Goal: Task Accomplishment & Management: Complete application form

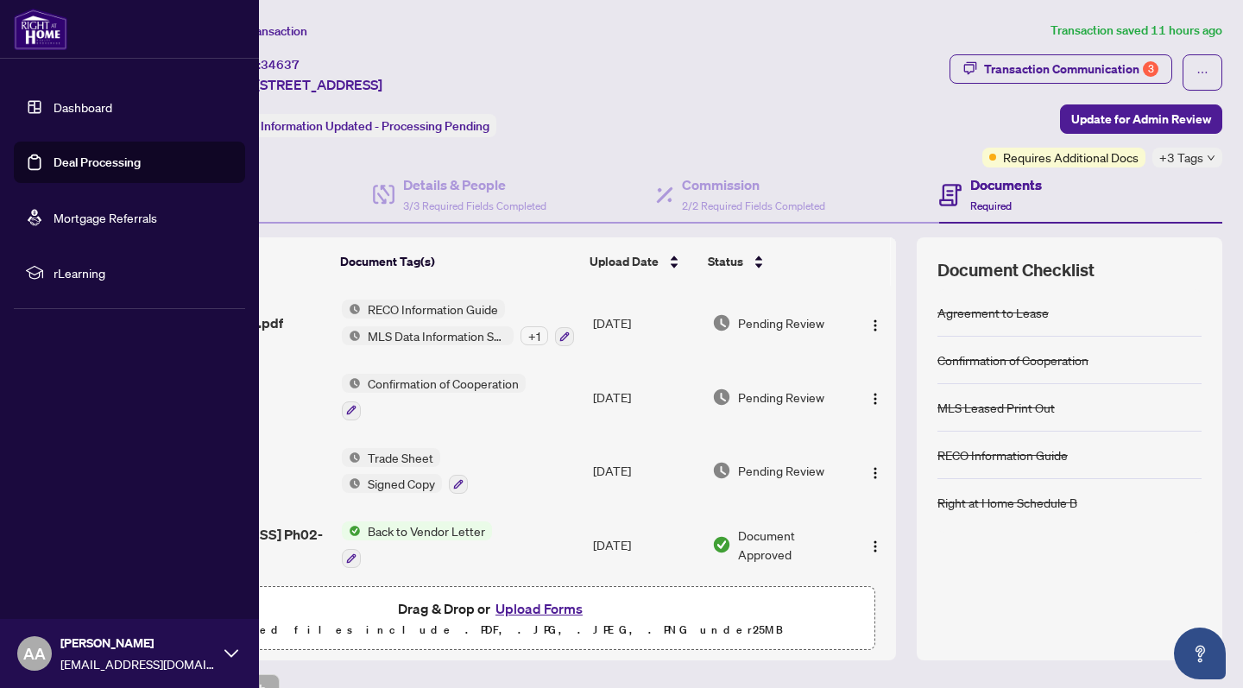
click at [54, 99] on link "Dashboard" at bounding box center [83, 107] width 59 height 16
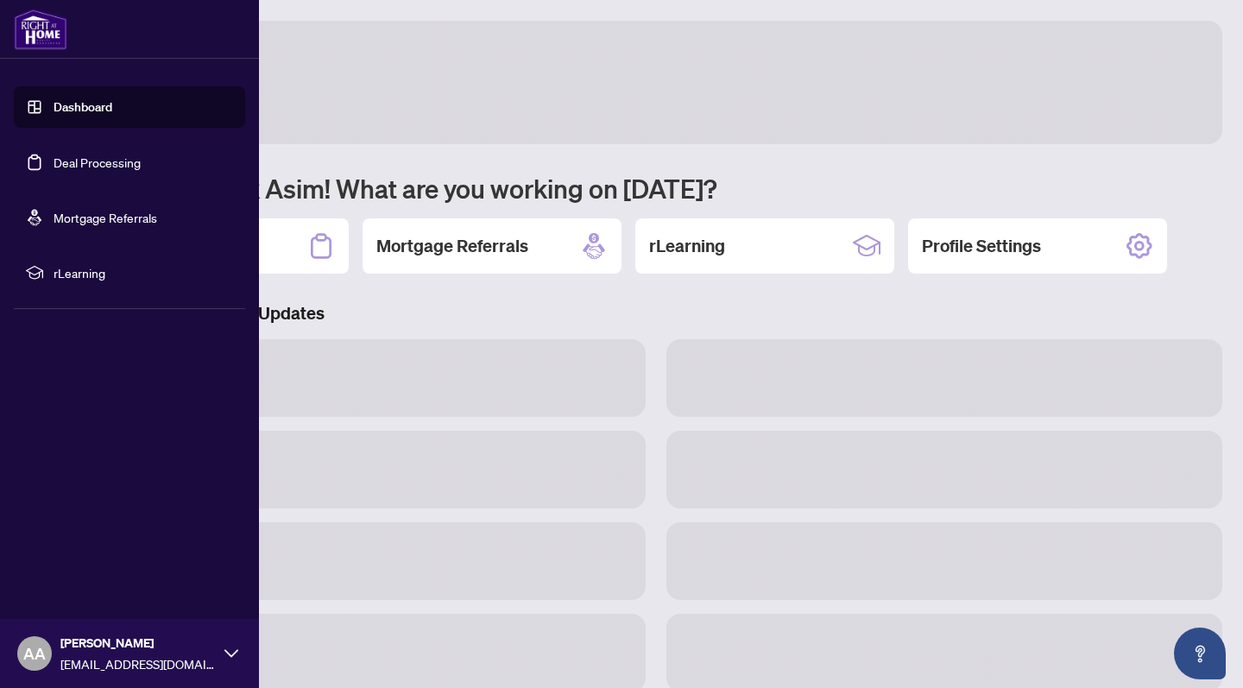
click at [96, 155] on link "Deal Processing" at bounding box center [97, 163] width 87 height 16
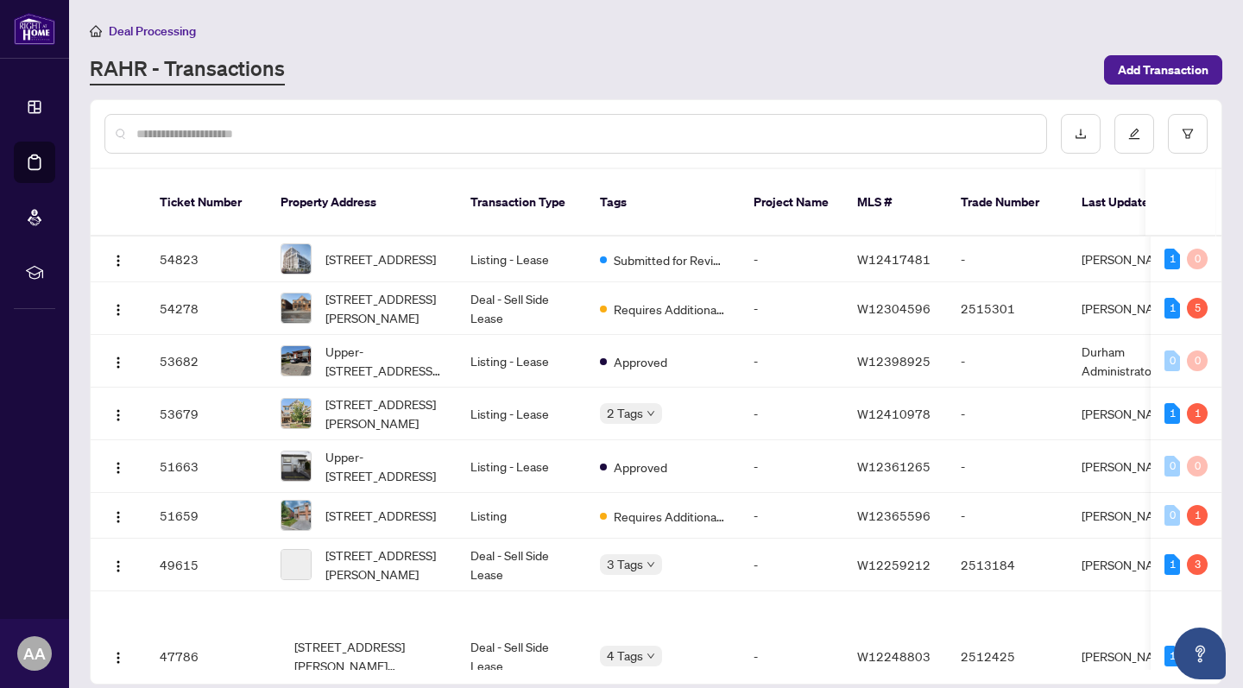
click at [542, 133] on input "text" at bounding box center [584, 133] width 896 height 19
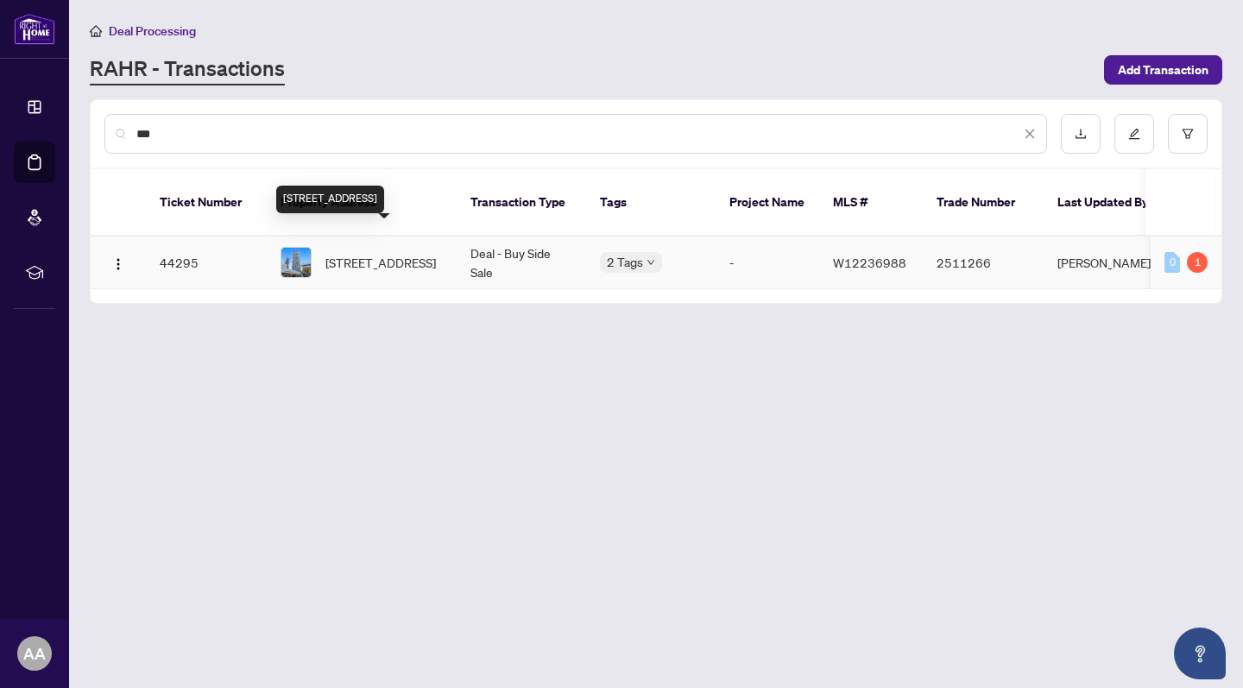
type input "***"
click at [363, 253] on span "3101-3900 Confederation Pkwy, Mississauga, Ontario L5B 0M3, Canada" at bounding box center [380, 262] width 110 height 19
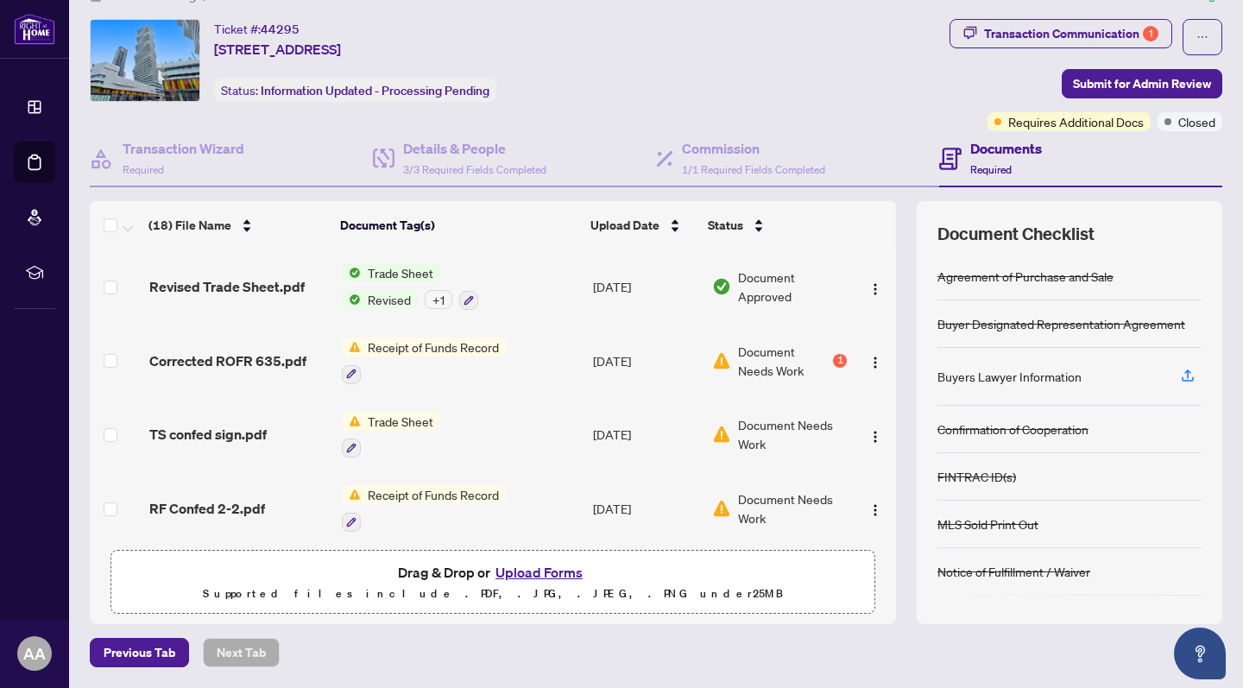
scroll to position [35, 0]
click at [539, 584] on button "Upload Forms" at bounding box center [539, 573] width 98 height 22
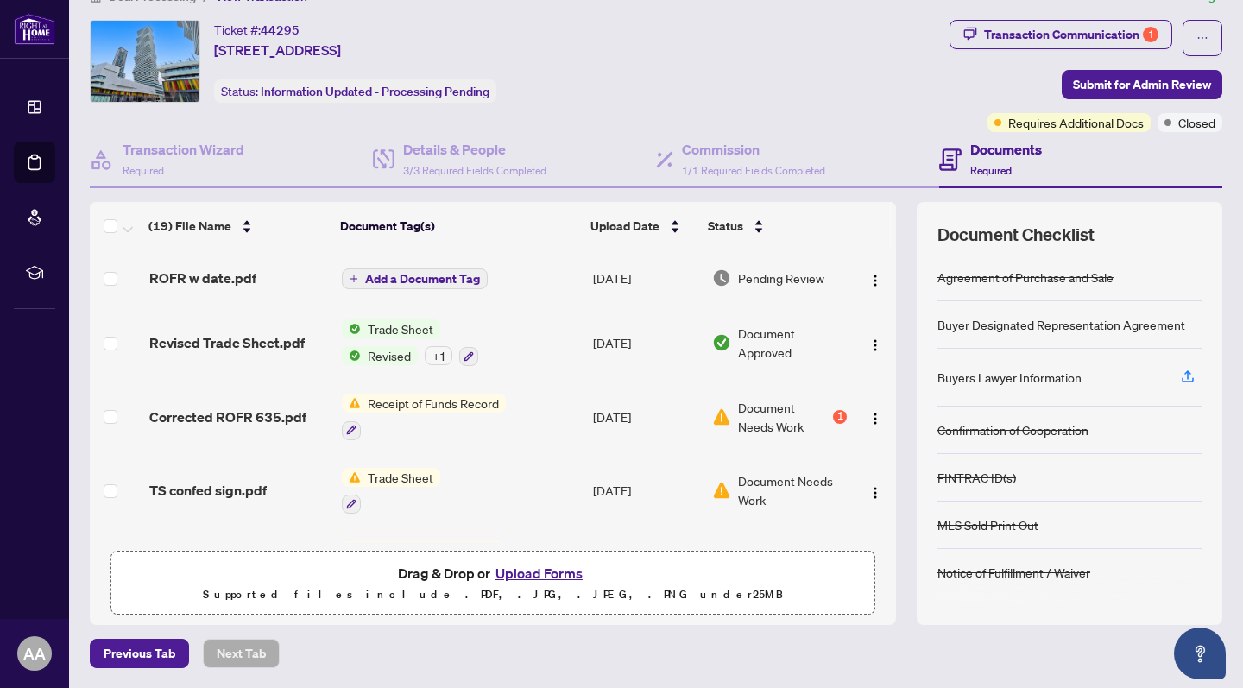
click at [390, 281] on span "Add a Document Tag" at bounding box center [422, 279] width 115 height 12
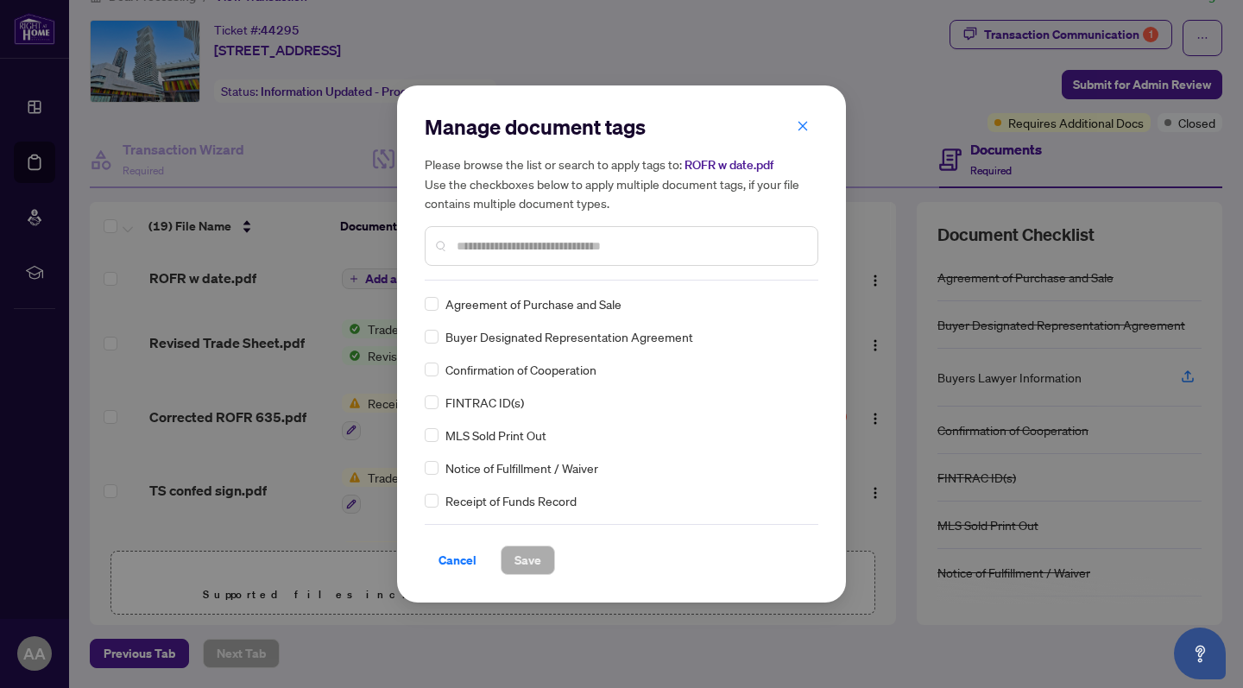
click at [477, 281] on div "Manage document tags Please browse the list or search to apply tags to: ROFR w …" at bounding box center [622, 344] width 394 height 462
click at [470, 258] on div at bounding box center [622, 246] width 394 height 40
click at [467, 249] on input "text" at bounding box center [630, 245] width 347 height 19
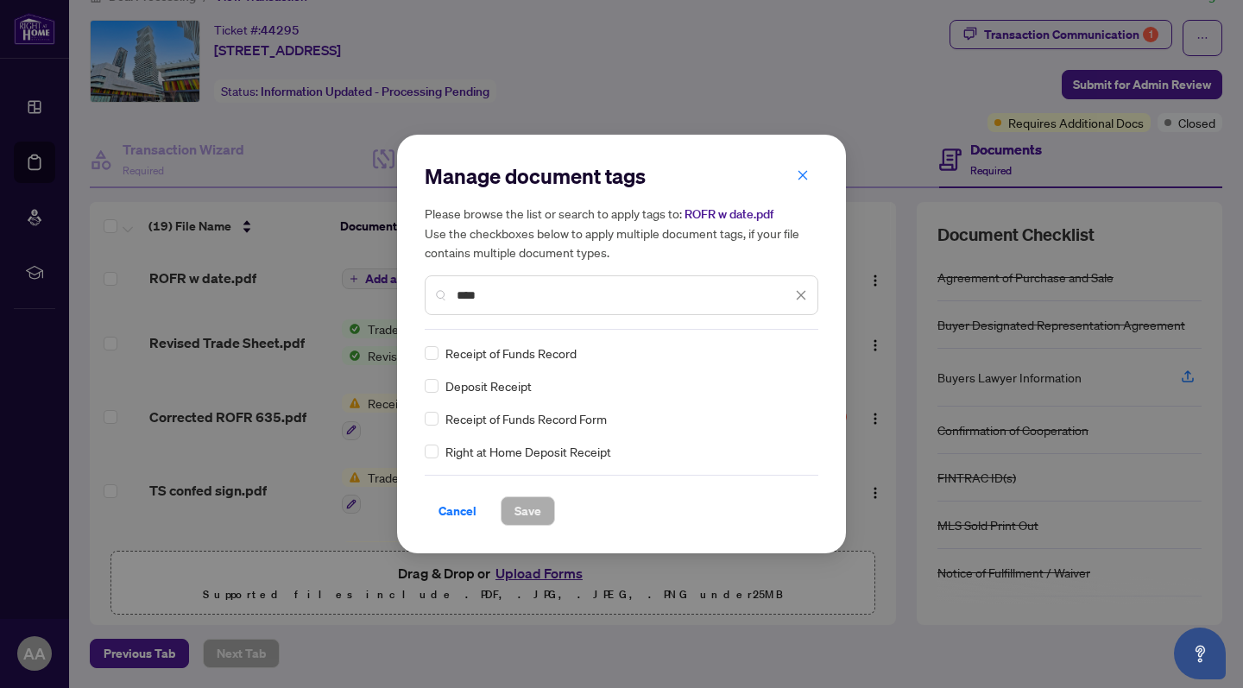
type input "****"
click at [532, 513] on span "Save" at bounding box center [527, 511] width 27 height 28
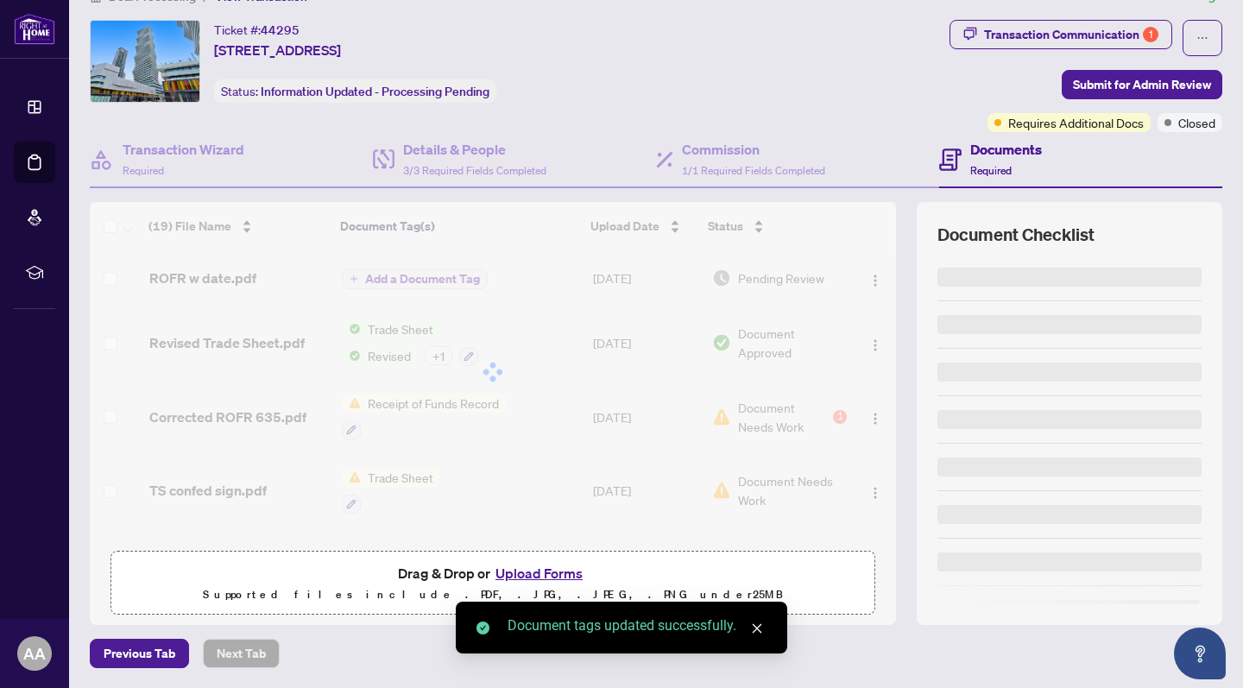
click at [1146, 82] on span "Submit for Admin Review" at bounding box center [1142, 85] width 138 height 28
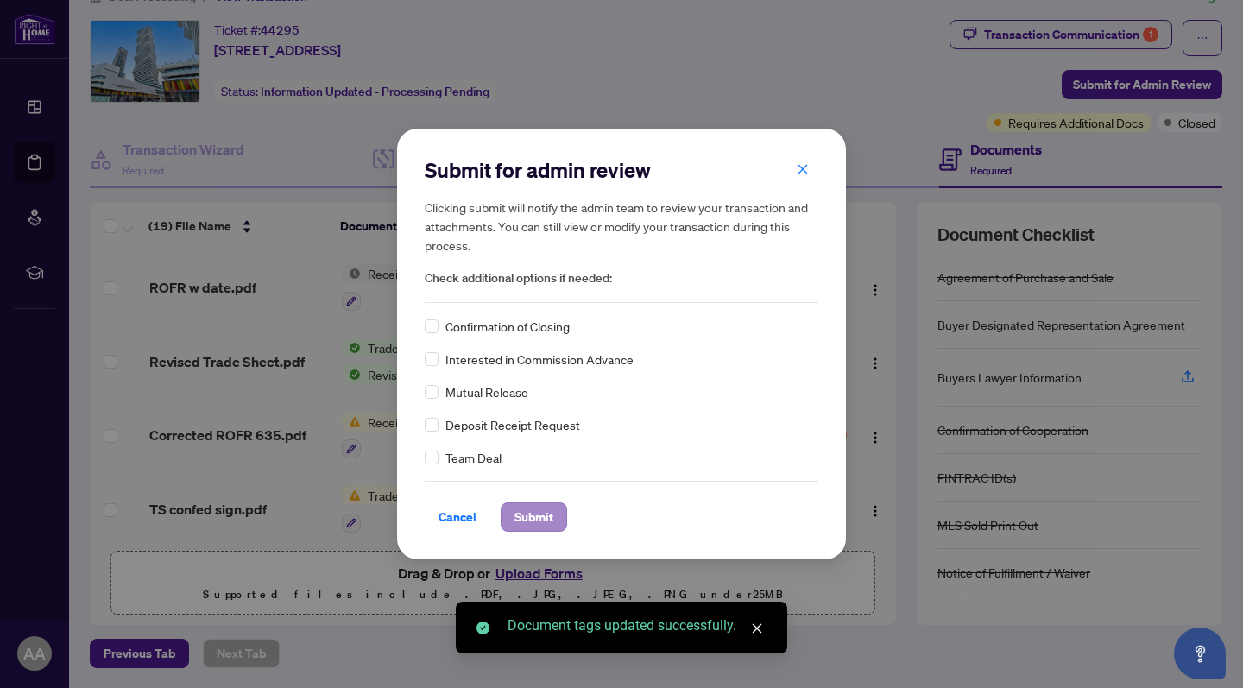
click at [546, 516] on span "Submit" at bounding box center [533, 517] width 39 height 28
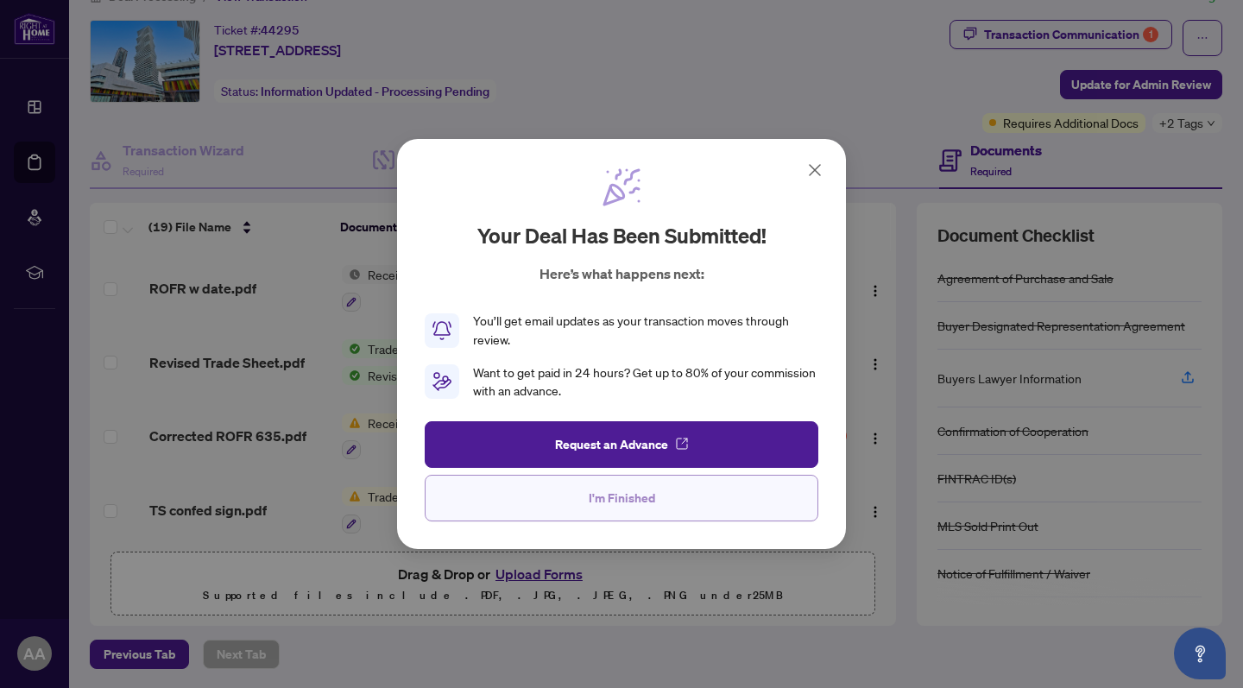
click at [482, 501] on button "I'm Finished" at bounding box center [622, 498] width 394 height 47
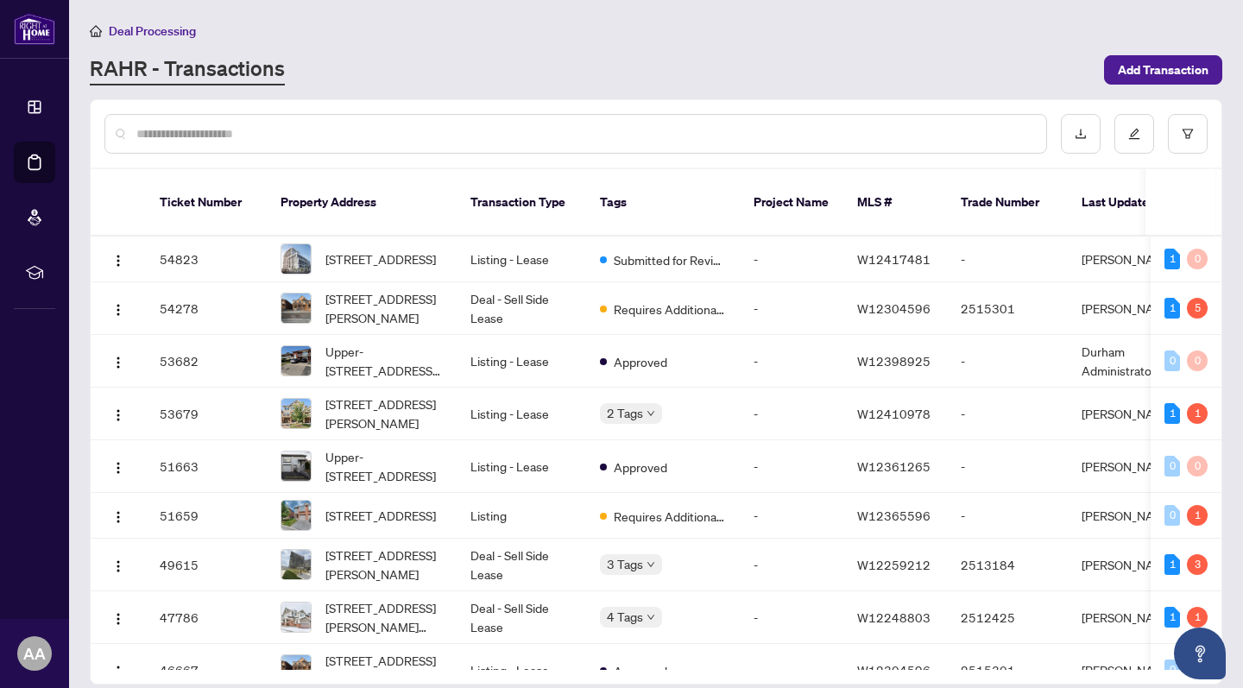
click at [396, 125] on input "text" at bounding box center [584, 133] width 896 height 19
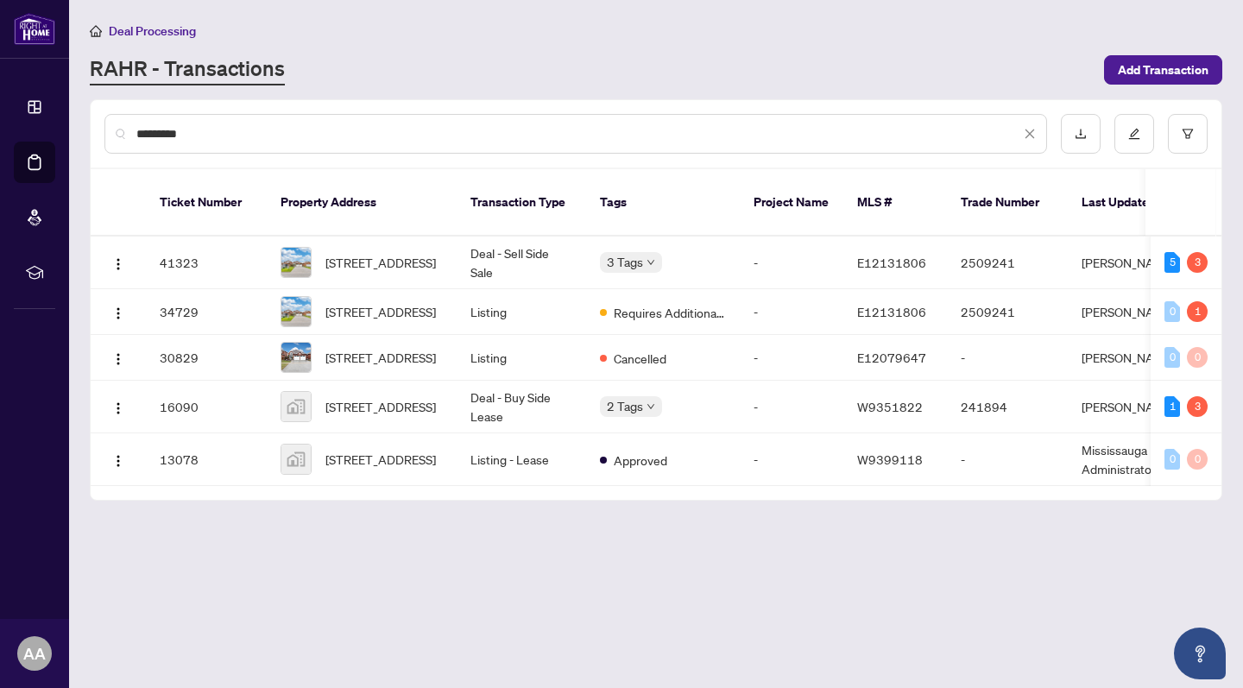
type input "*********"
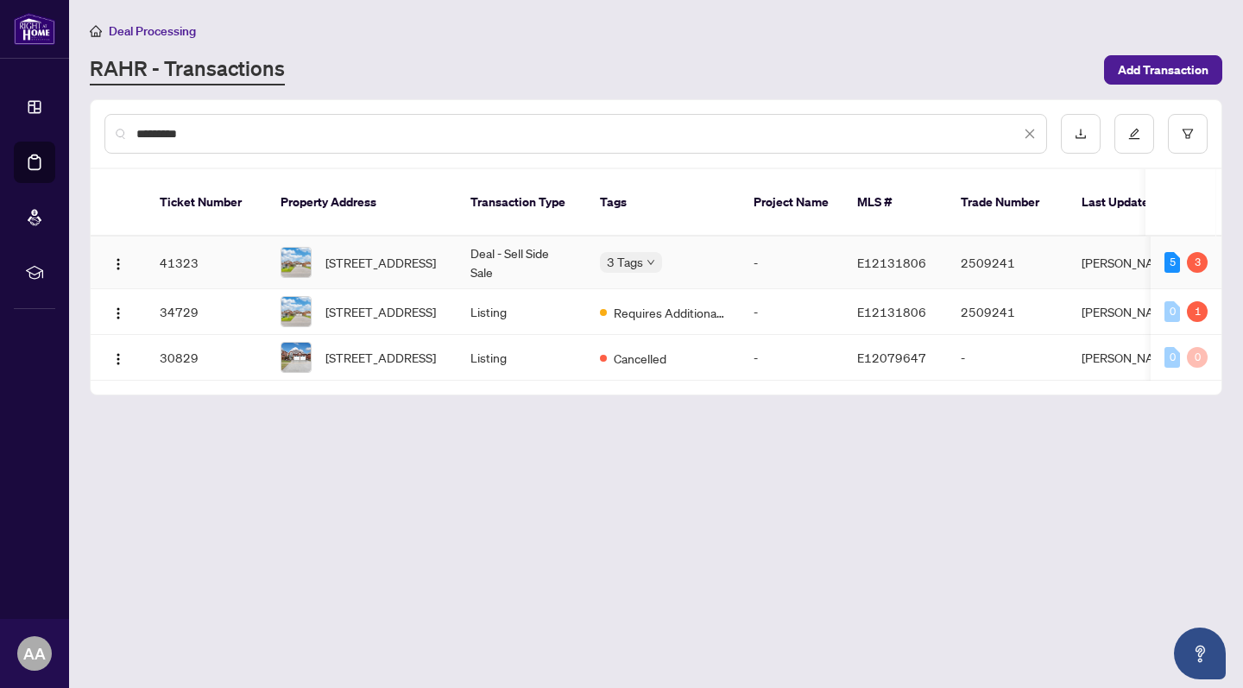
click at [596, 239] on td "3 Tags" at bounding box center [663, 262] width 154 height 53
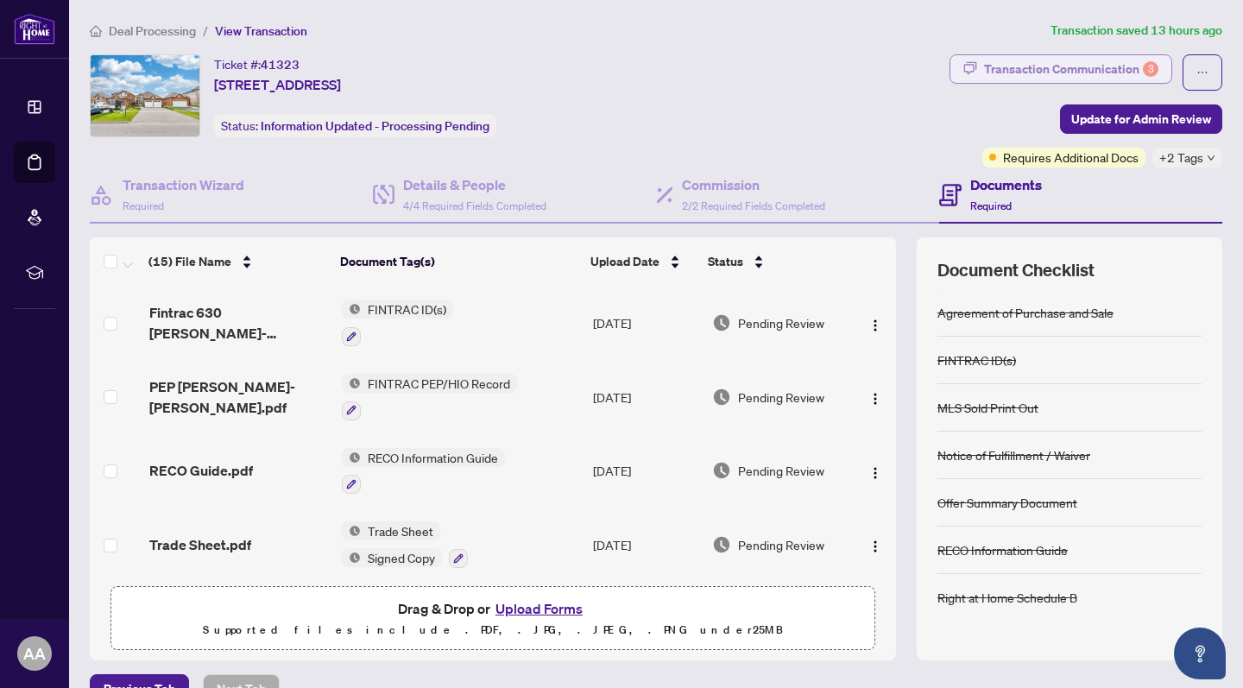
click at [1090, 67] on div "Transaction Communication 3" at bounding box center [1071, 69] width 174 height 28
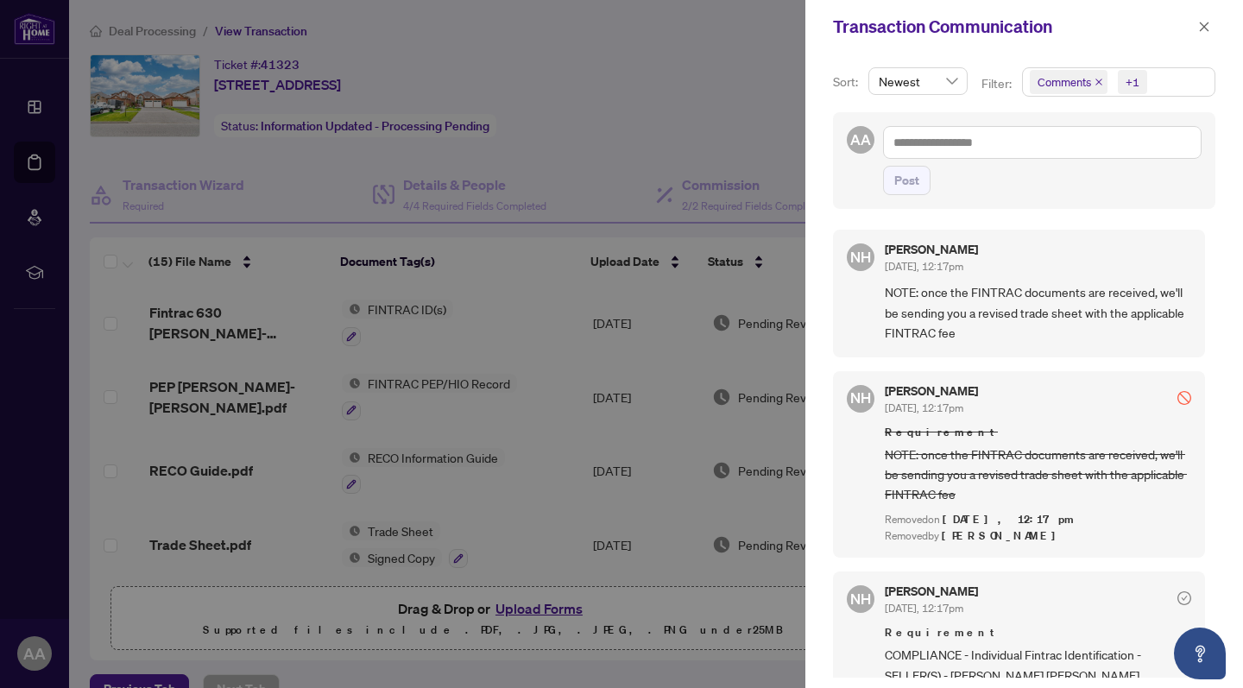
click at [1095, 89] on span "Comments" at bounding box center [1069, 82] width 78 height 24
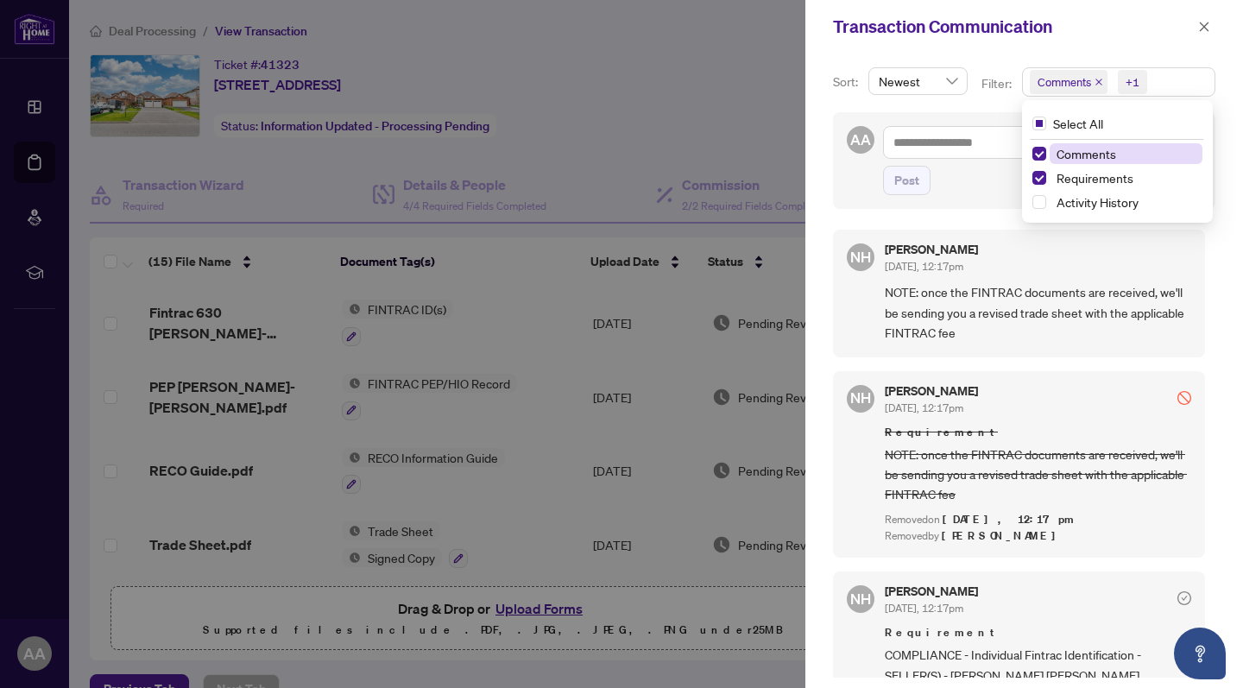
click at [1102, 76] on span "Comments" at bounding box center [1069, 82] width 78 height 24
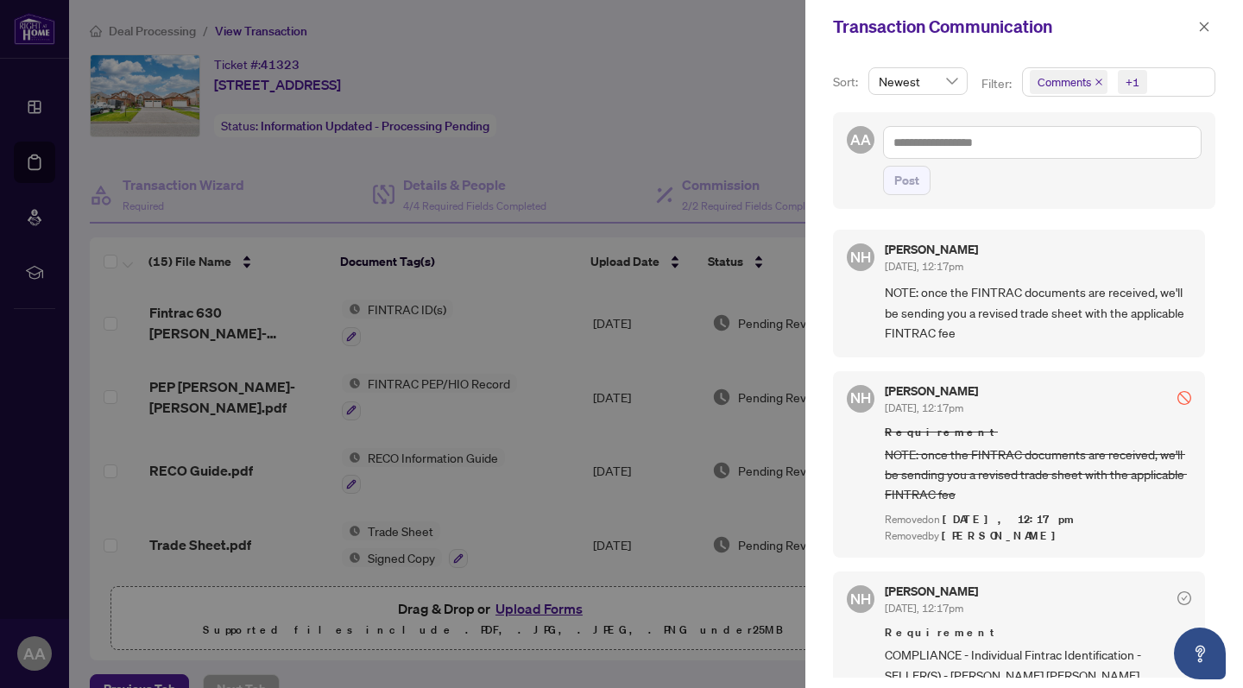
click at [1095, 79] on icon "close" at bounding box center [1098, 82] width 7 height 7
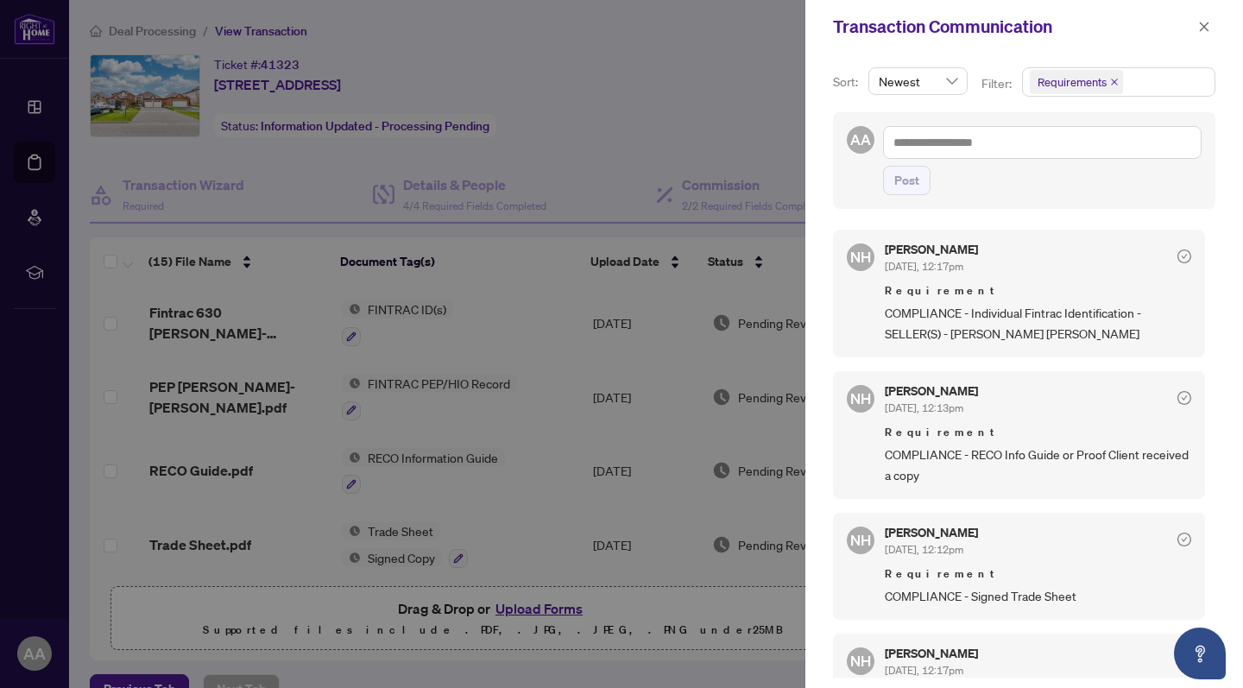
click at [624, 167] on div at bounding box center [621, 344] width 1243 height 688
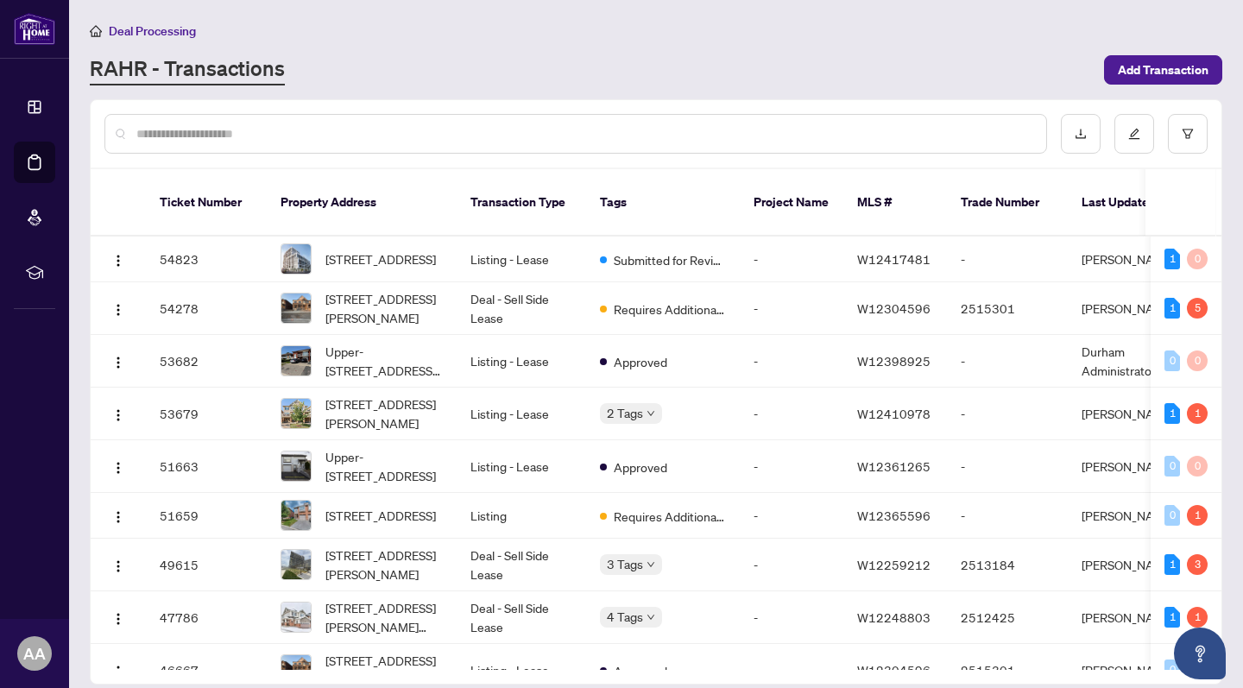
click at [197, 136] on input "text" at bounding box center [584, 133] width 896 height 19
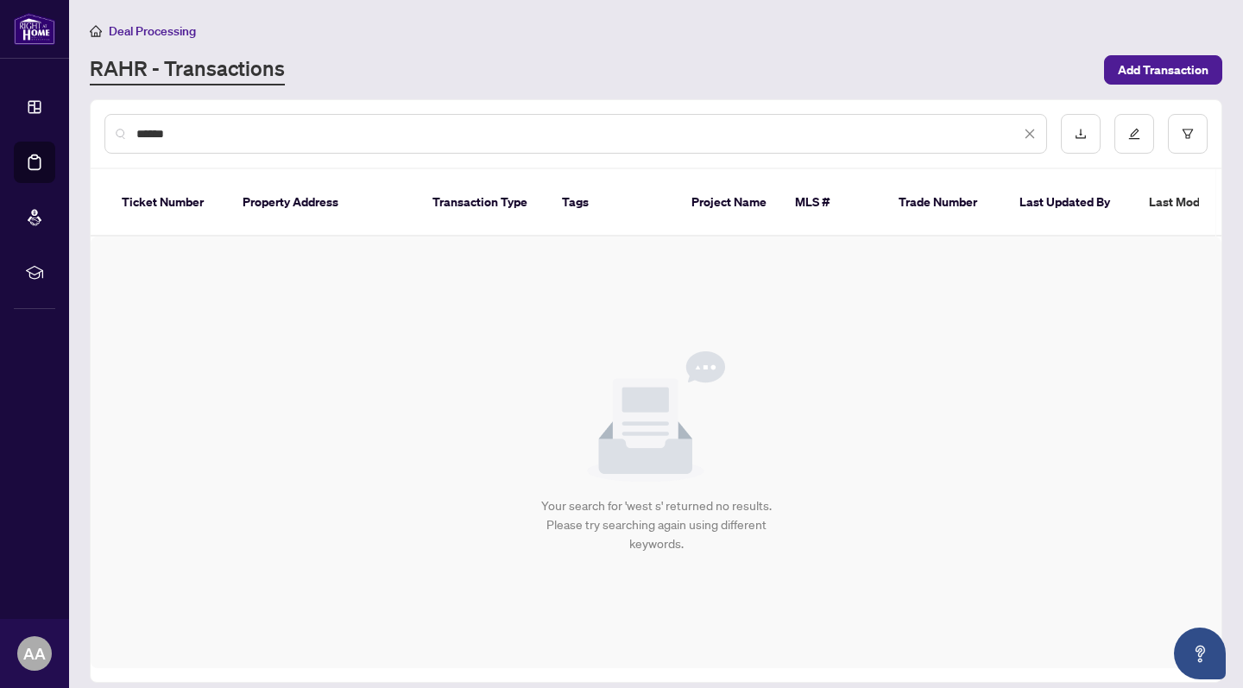
type input "****"
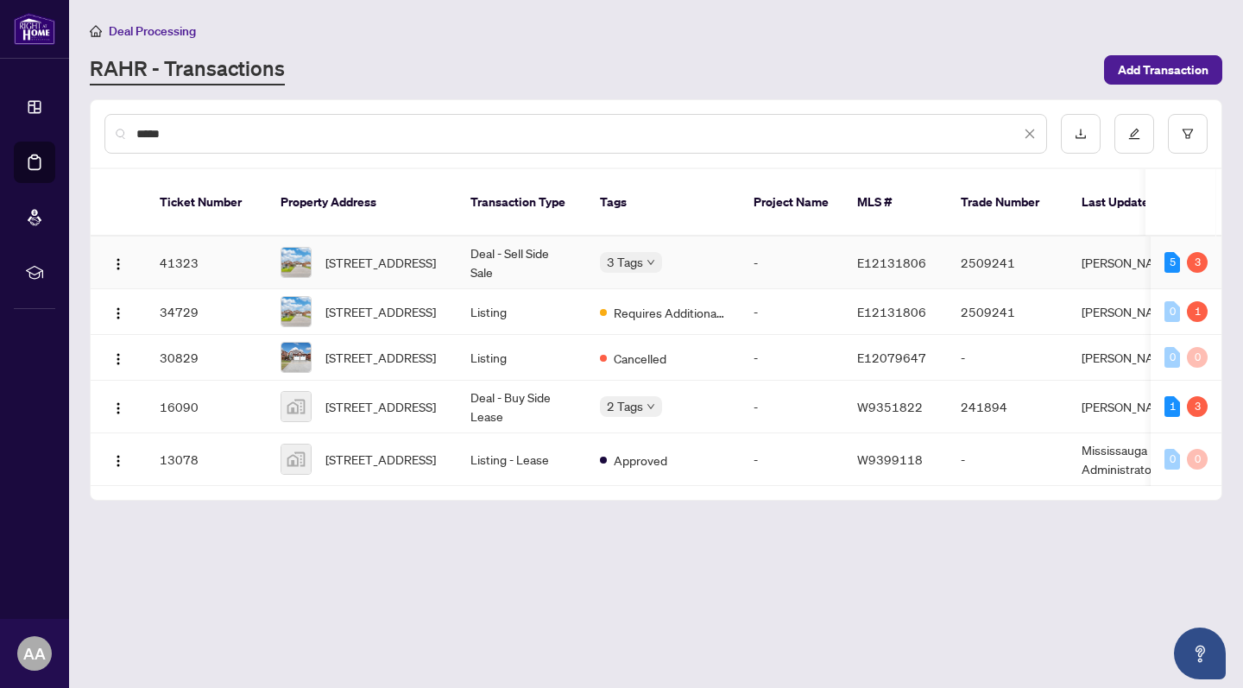
click at [418, 236] on td "[STREET_ADDRESS]" at bounding box center [362, 262] width 190 height 53
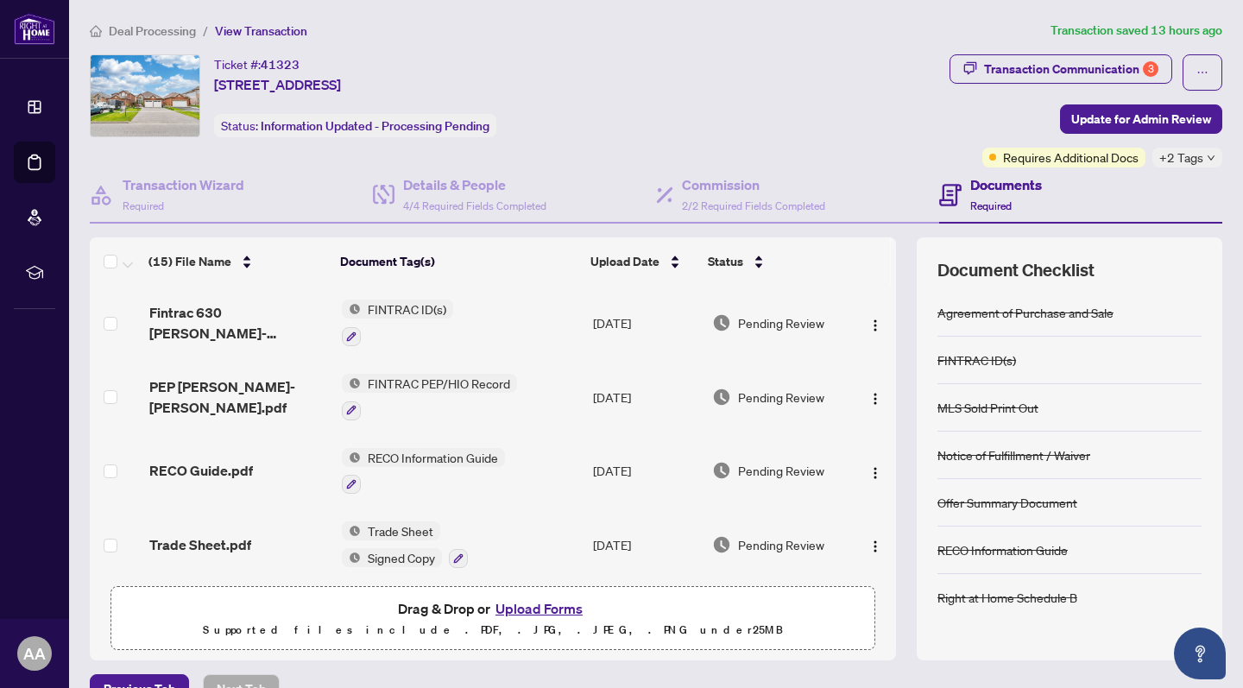
click at [562, 606] on button "Upload Forms" at bounding box center [539, 608] width 98 height 22
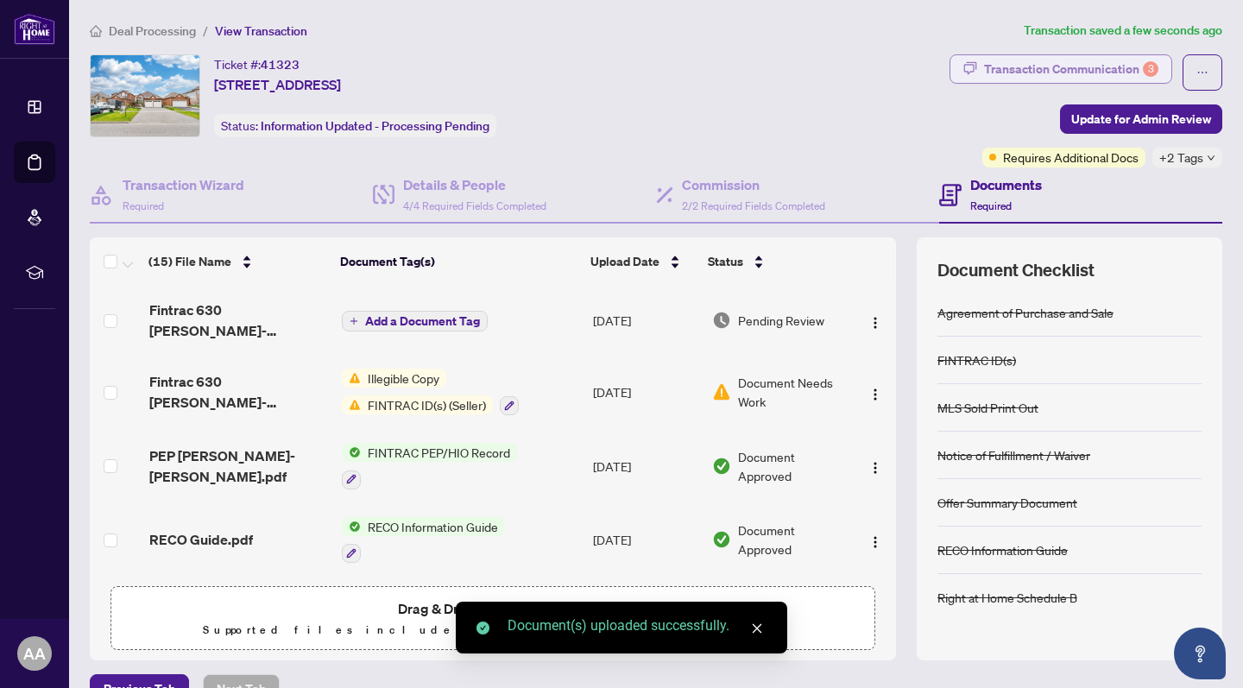
click at [1070, 73] on div "Transaction Communication 3" at bounding box center [1071, 69] width 174 height 28
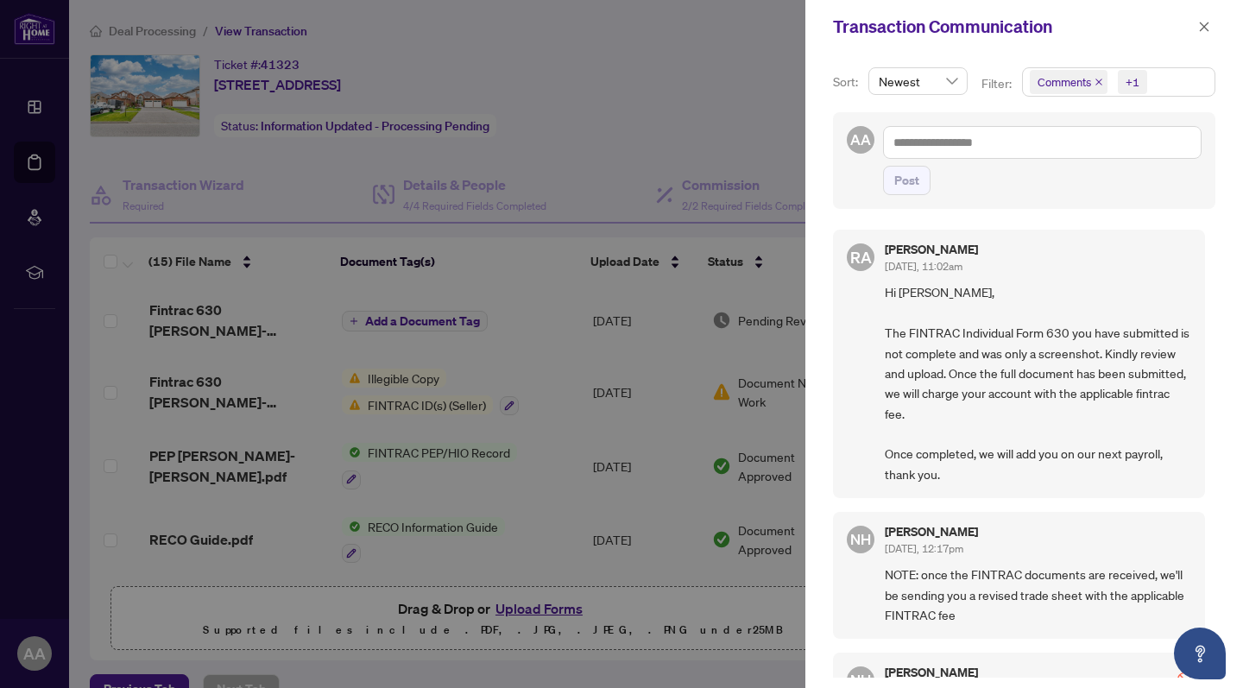
click at [609, 315] on div at bounding box center [621, 344] width 1243 height 688
click at [1207, 26] on icon "close" at bounding box center [1204, 27] width 12 height 12
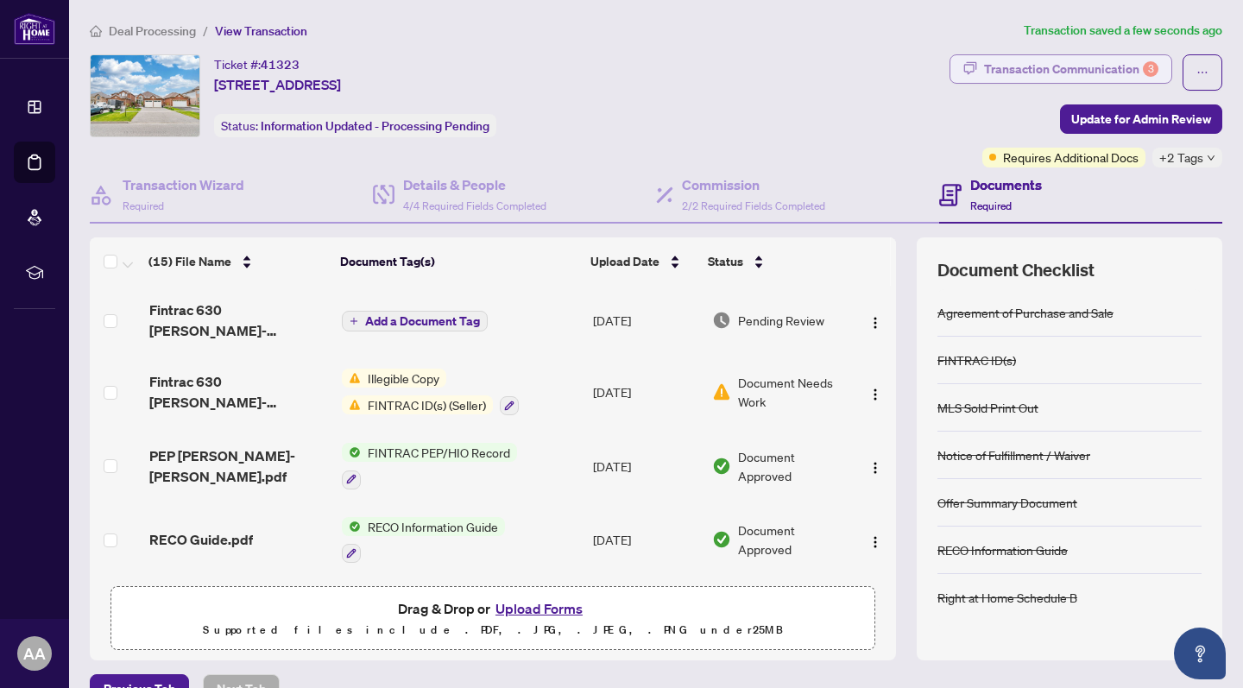
click at [1056, 70] on div "Transaction Communication 3" at bounding box center [1071, 69] width 174 height 28
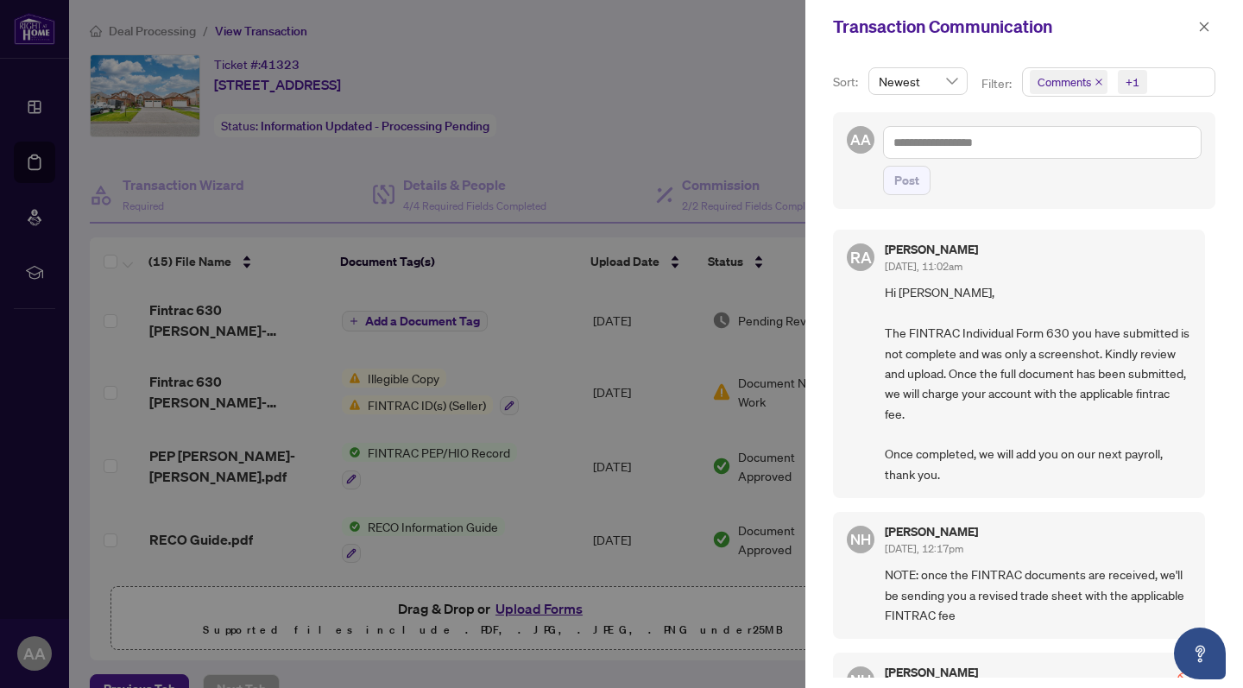
click at [1103, 89] on span "Comments" at bounding box center [1069, 82] width 78 height 24
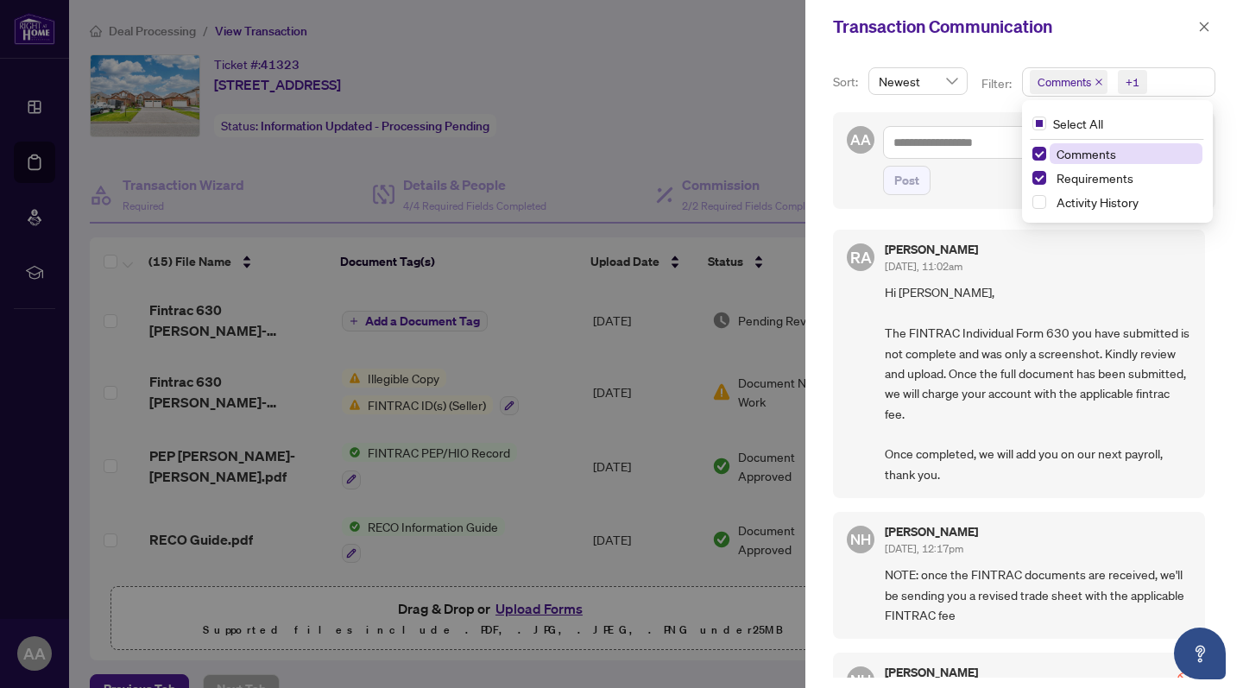
click at [1100, 85] on icon "close" at bounding box center [1098, 82] width 7 height 7
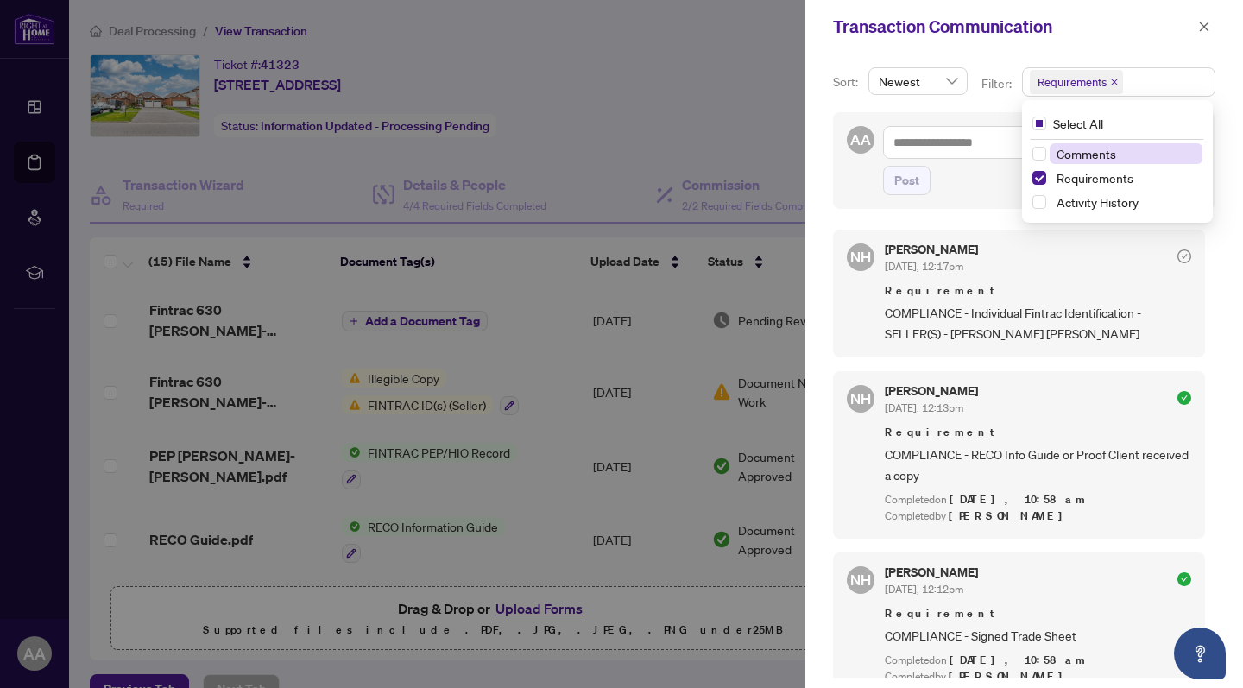
click at [684, 109] on div at bounding box center [621, 344] width 1243 height 688
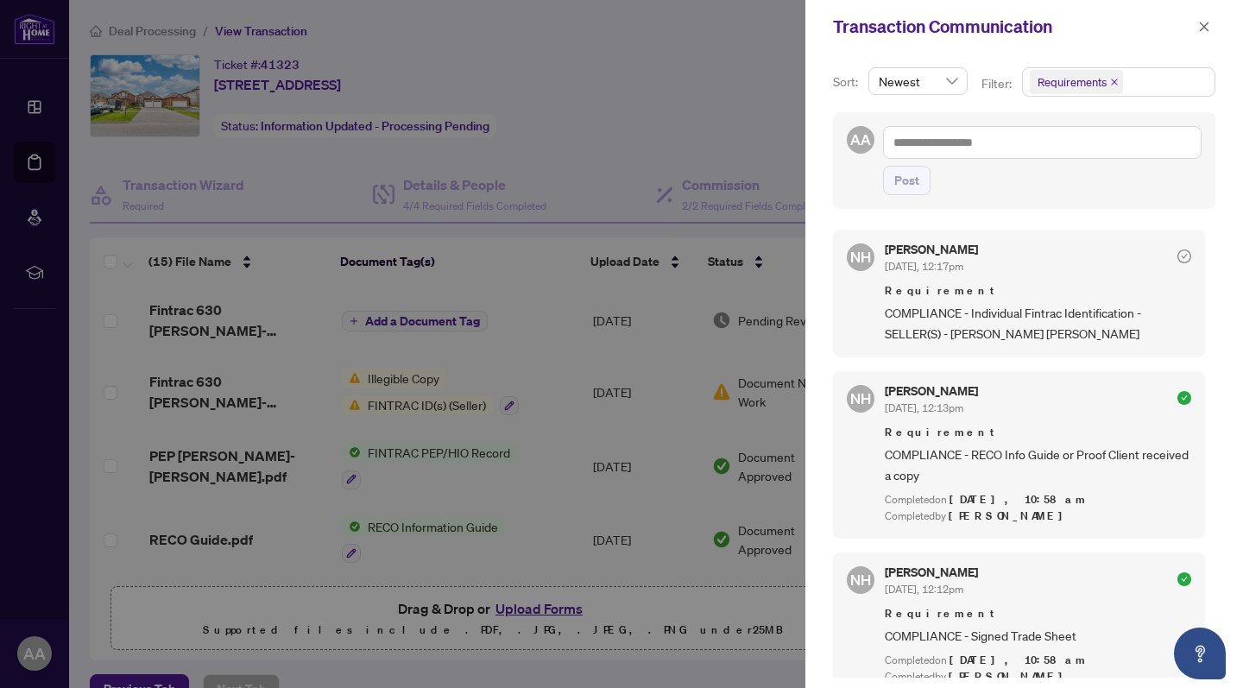
click at [681, 110] on div at bounding box center [621, 344] width 1243 height 688
click at [1195, 28] on button "button" at bounding box center [1204, 26] width 22 height 21
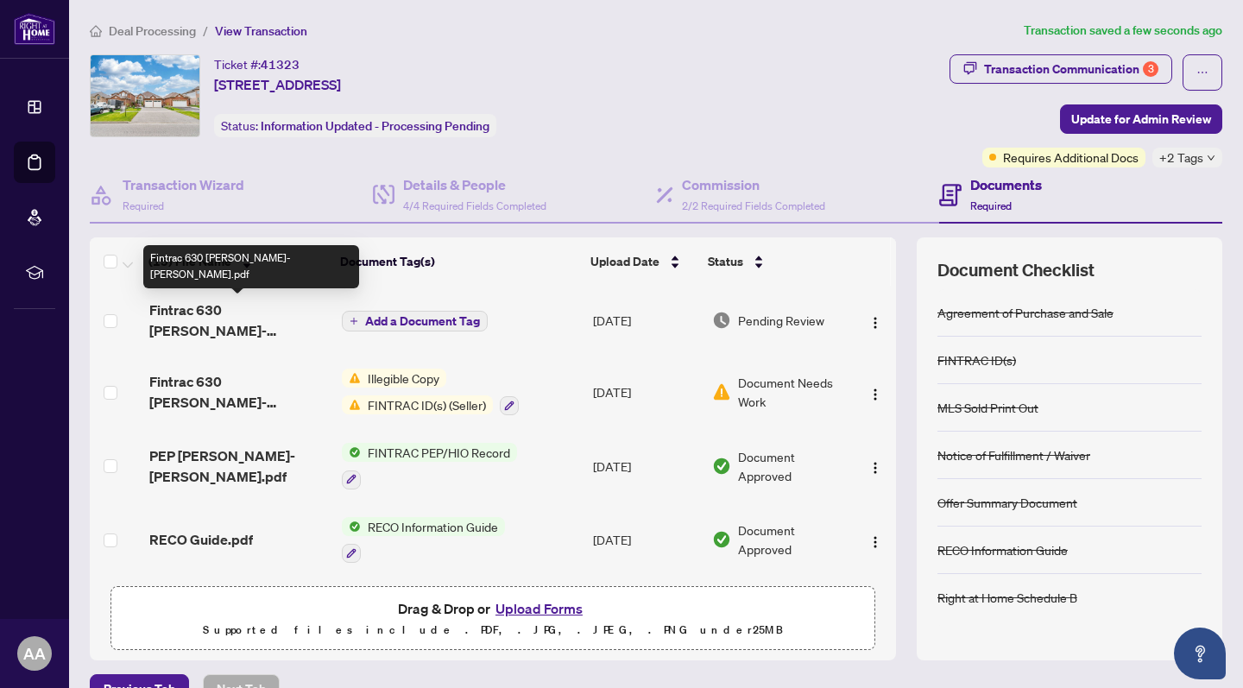
click at [245, 318] on span "Fintrac 630 [PERSON_NAME]-[PERSON_NAME].pdf" at bounding box center [238, 320] width 179 height 41
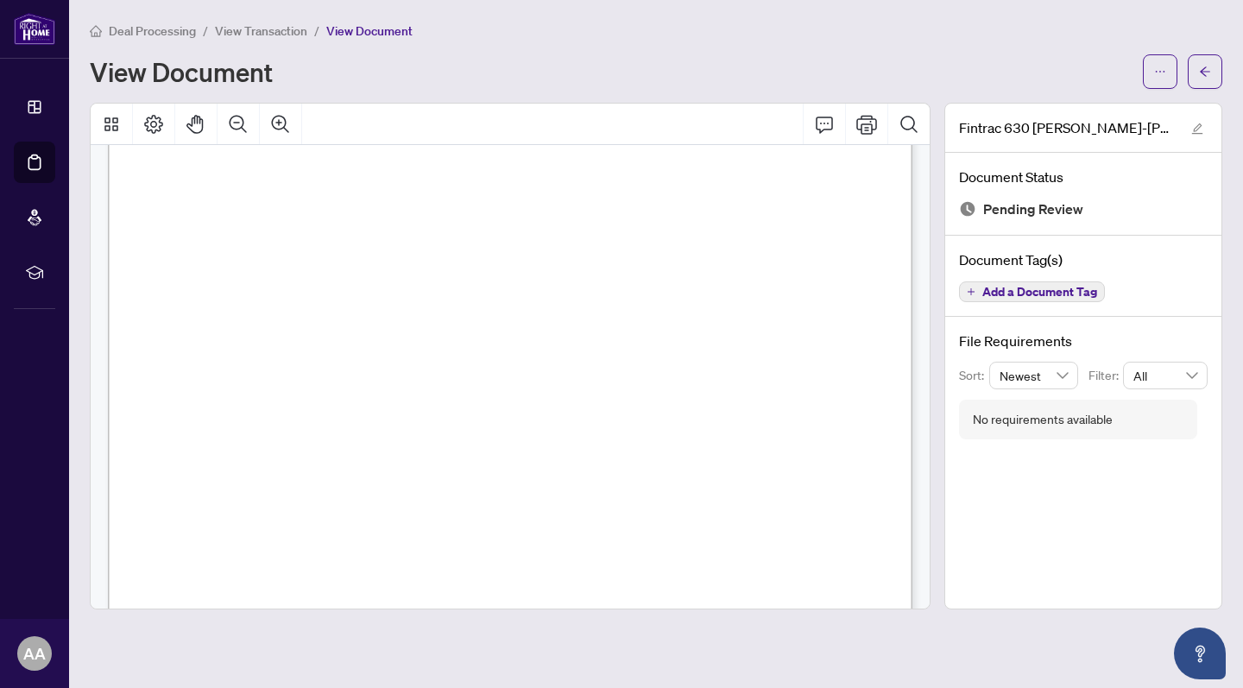
scroll to position [3743, 0]
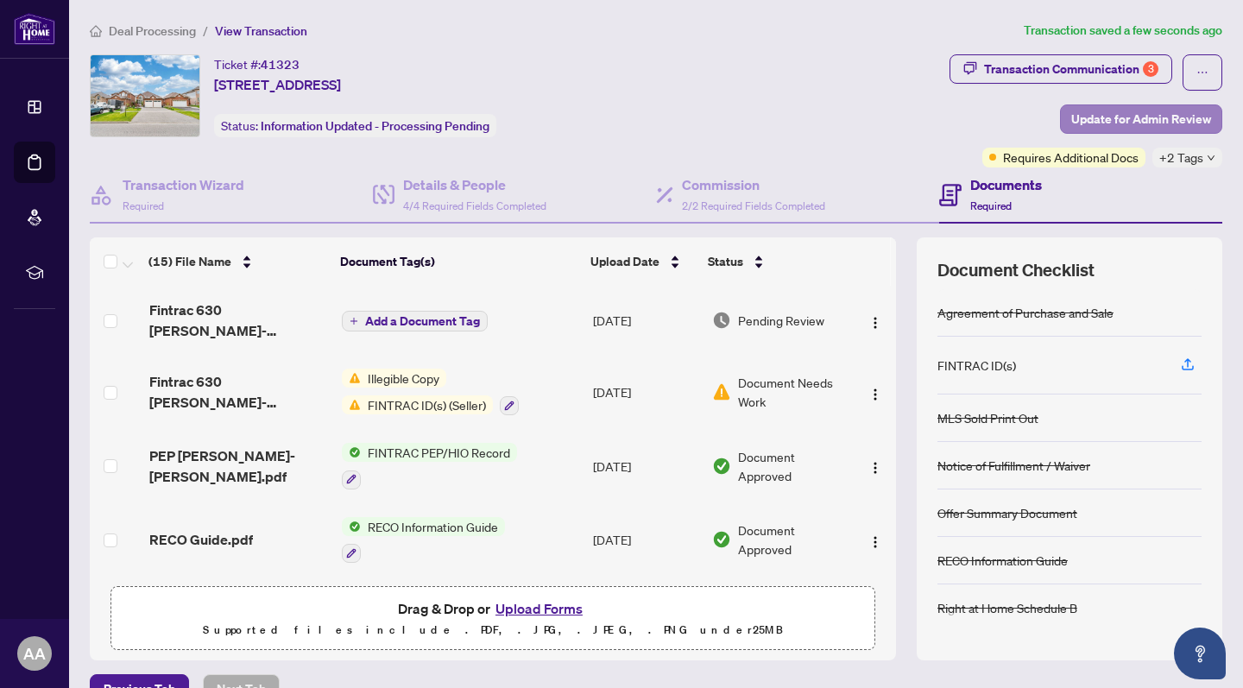
click at [1124, 110] on span "Update for Admin Review" at bounding box center [1141, 119] width 140 height 28
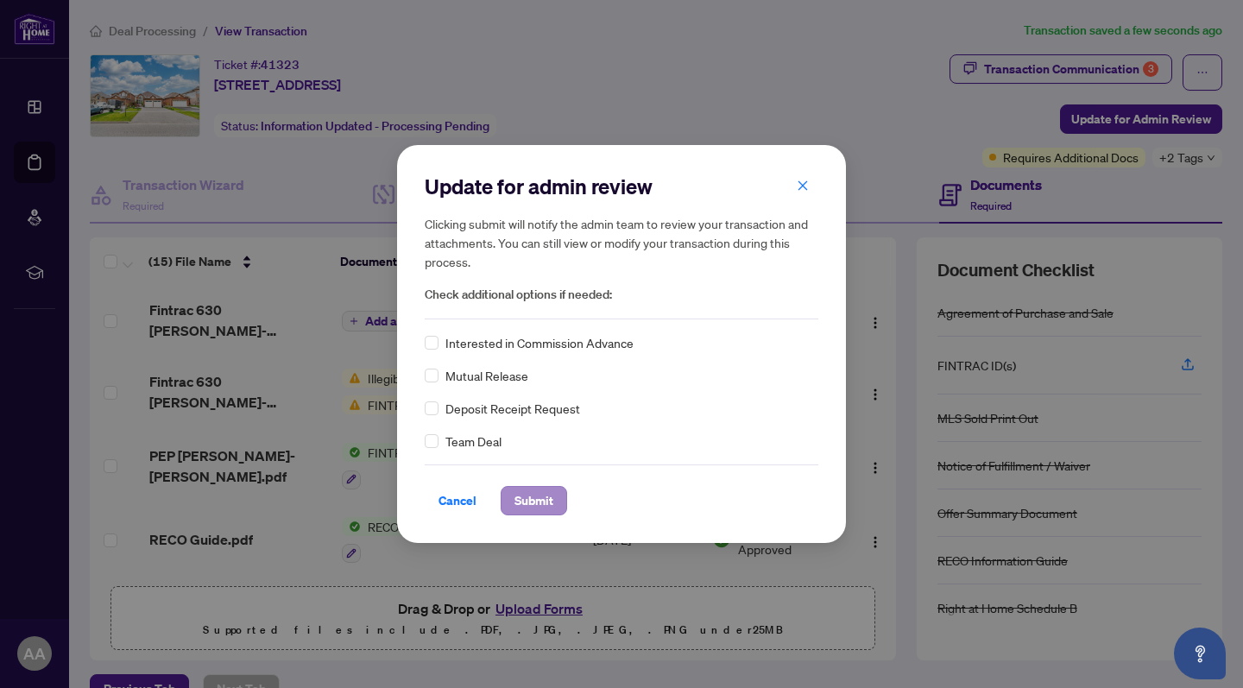
click at [521, 502] on span "Submit" at bounding box center [533, 501] width 39 height 28
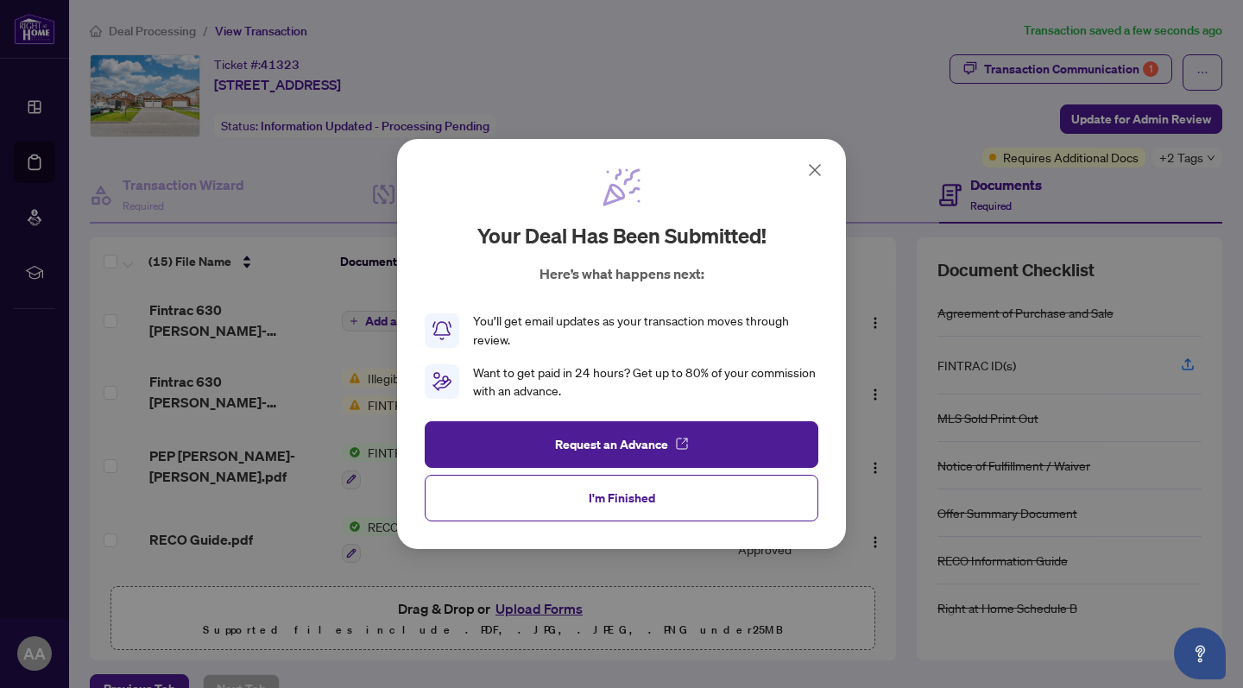
click at [521, 502] on button "I'm Finished" at bounding box center [622, 498] width 394 height 47
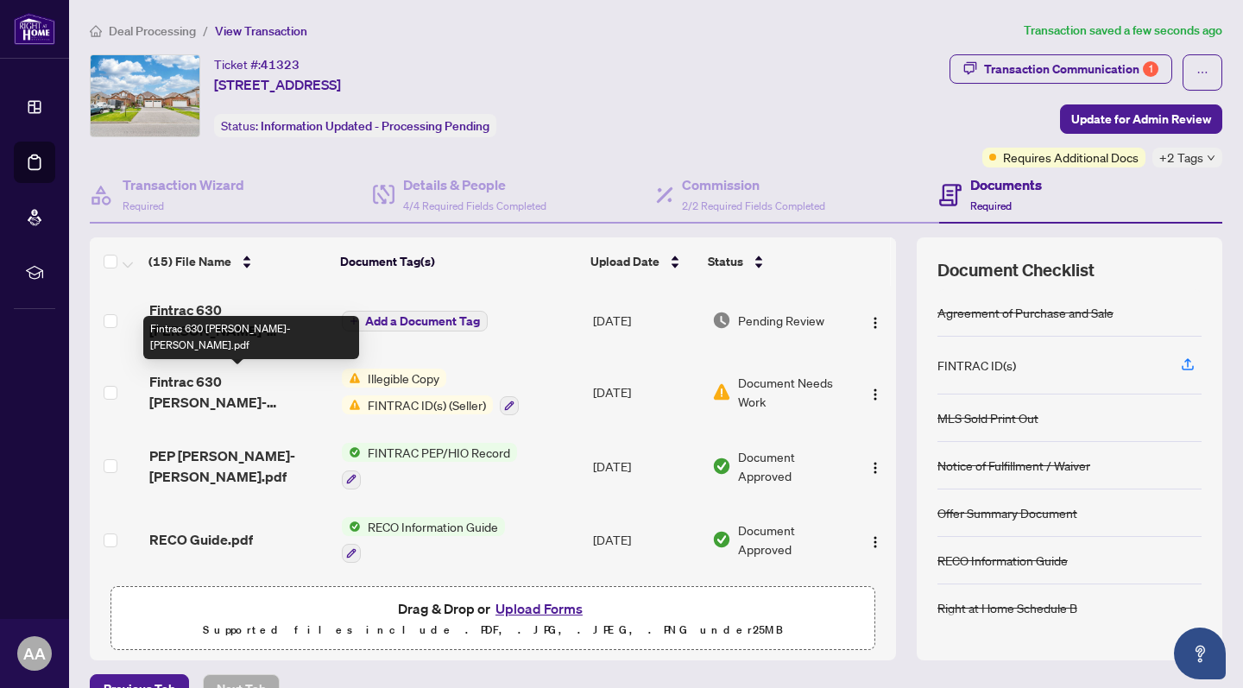
click at [204, 391] on span "Fintrac 630 [PERSON_NAME]-[PERSON_NAME].pdf" at bounding box center [238, 391] width 179 height 41
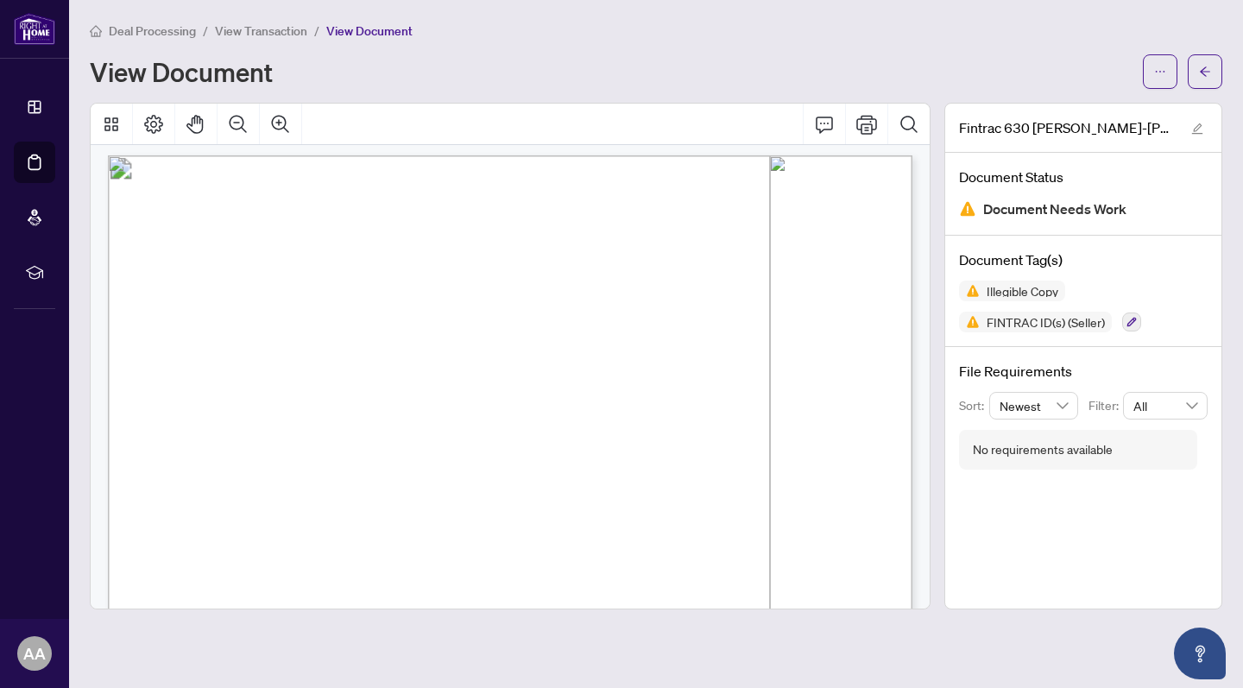
scroll to position [3, 0]
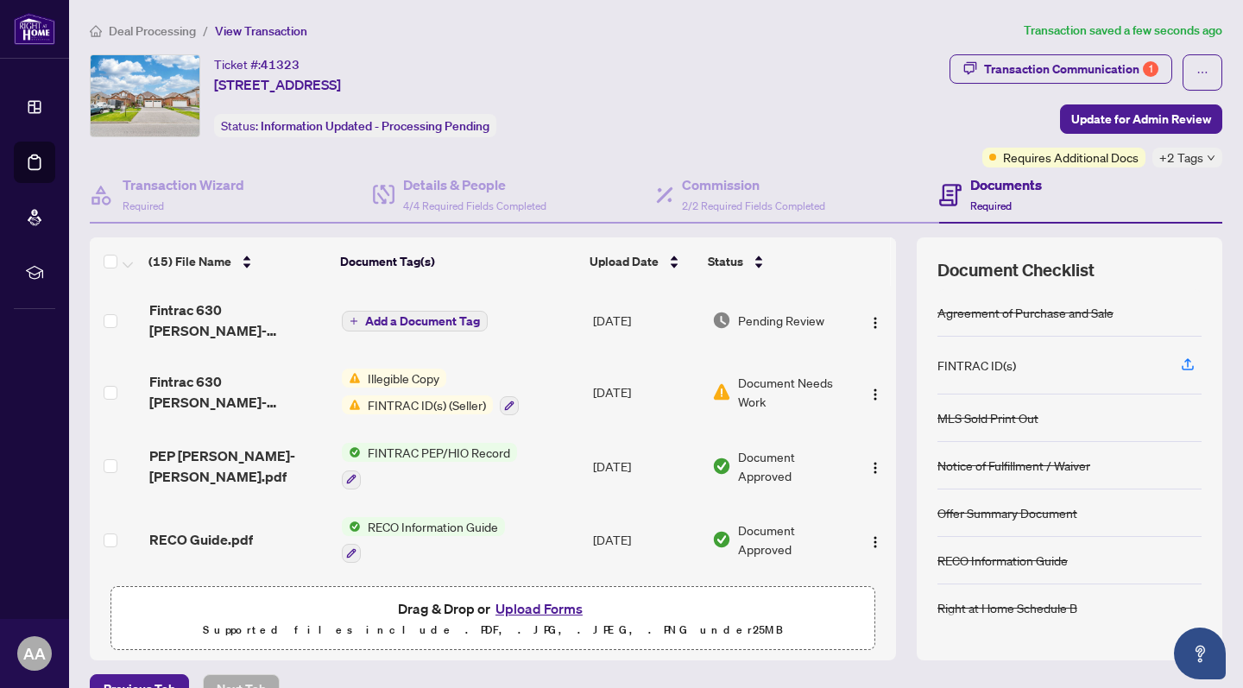
click at [218, 333] on span "Fintrac 630 [PERSON_NAME]-[PERSON_NAME].pdf" at bounding box center [238, 320] width 179 height 41
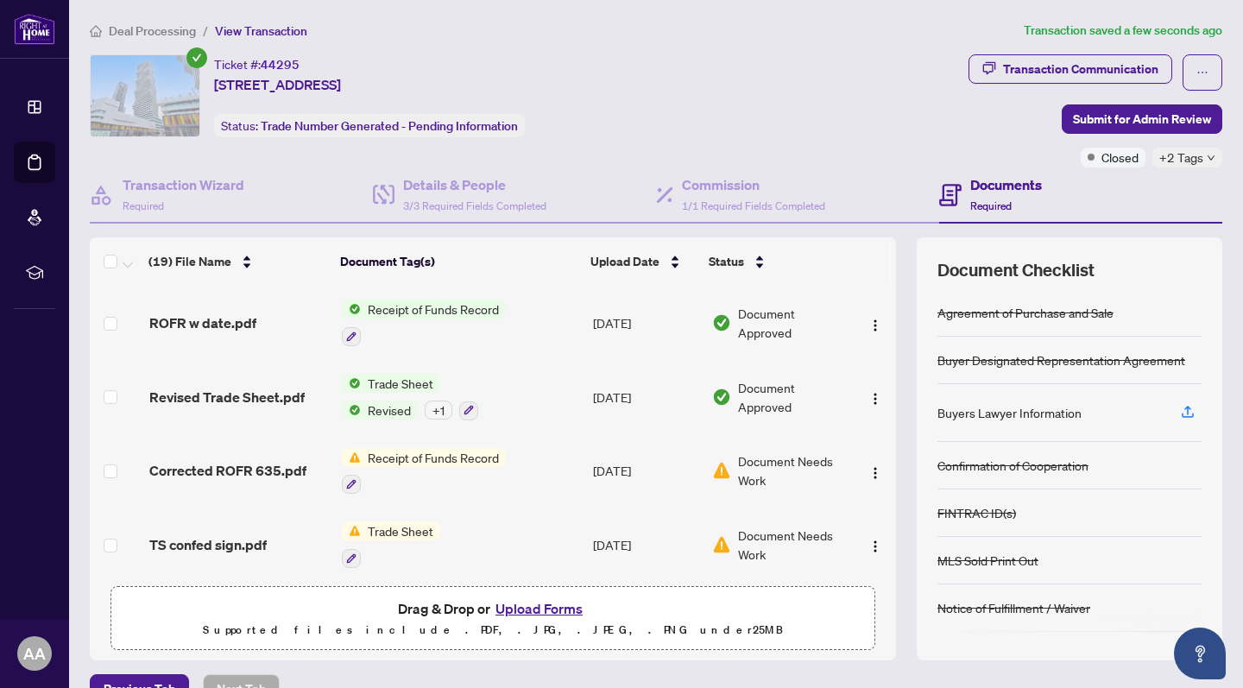
click at [460, 339] on div at bounding box center [424, 335] width 164 height 21
click at [547, 313] on td "Receipt of Funds Record" at bounding box center [461, 323] width 252 height 74
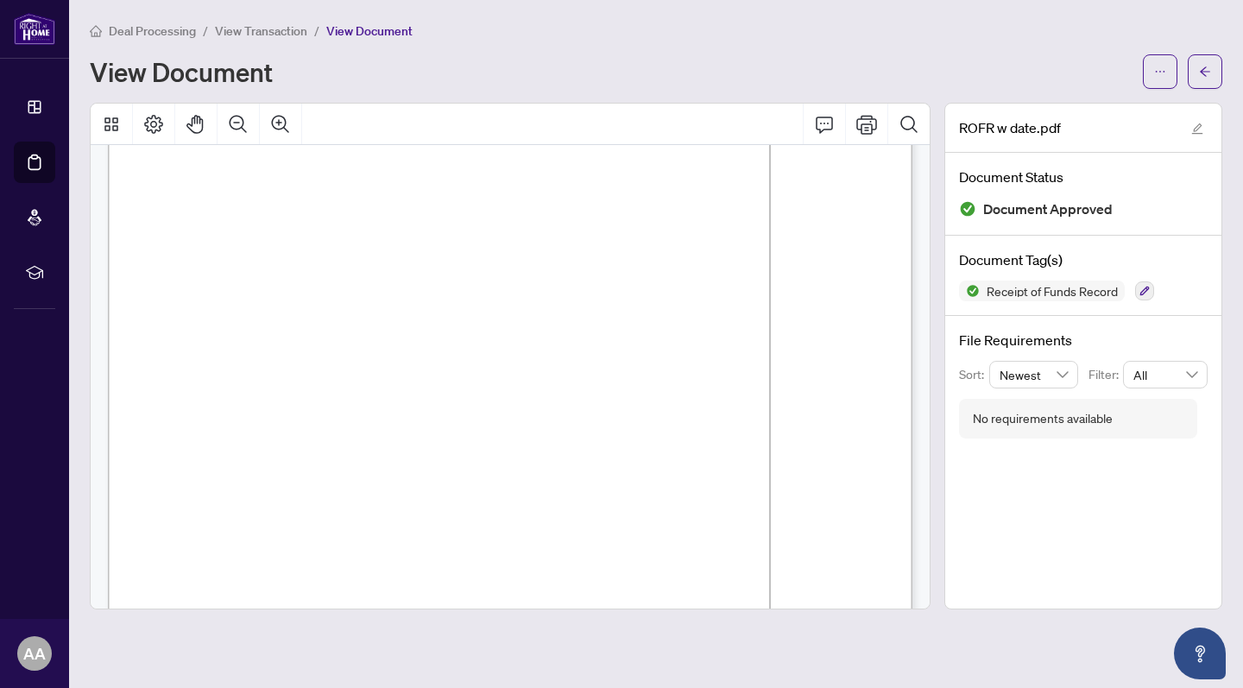
scroll to position [1162, 0]
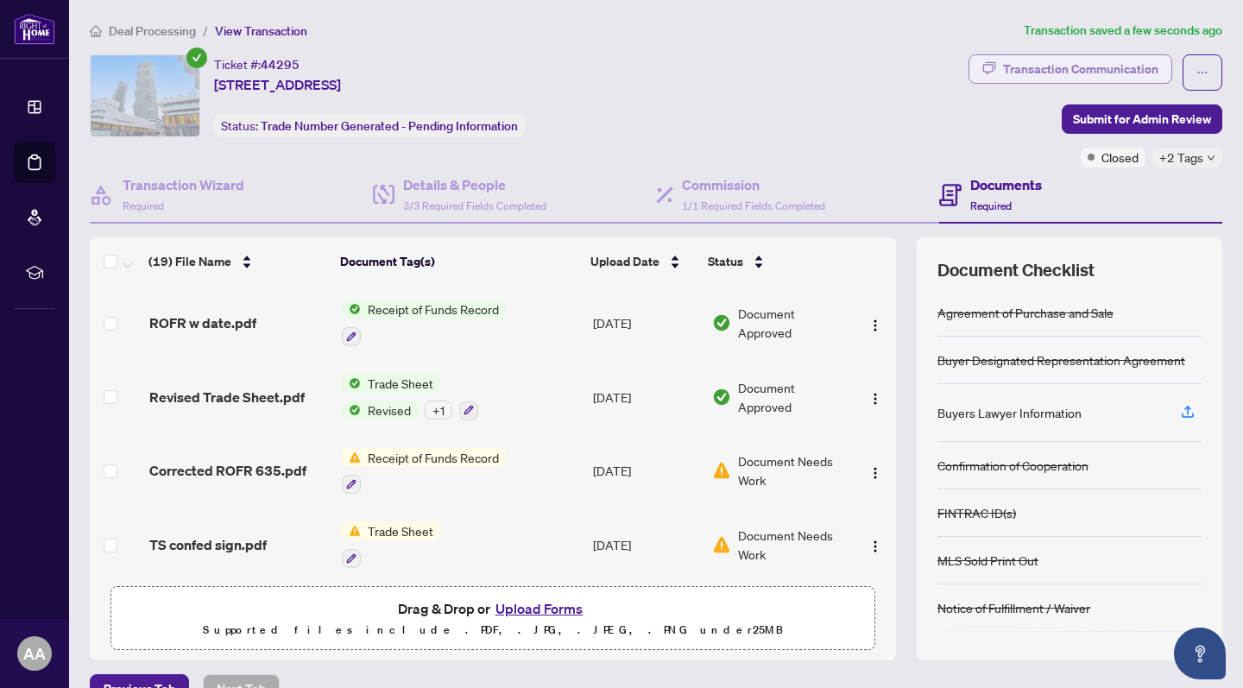
click at [1134, 68] on div "Transaction Communication" at bounding box center [1080, 69] width 155 height 28
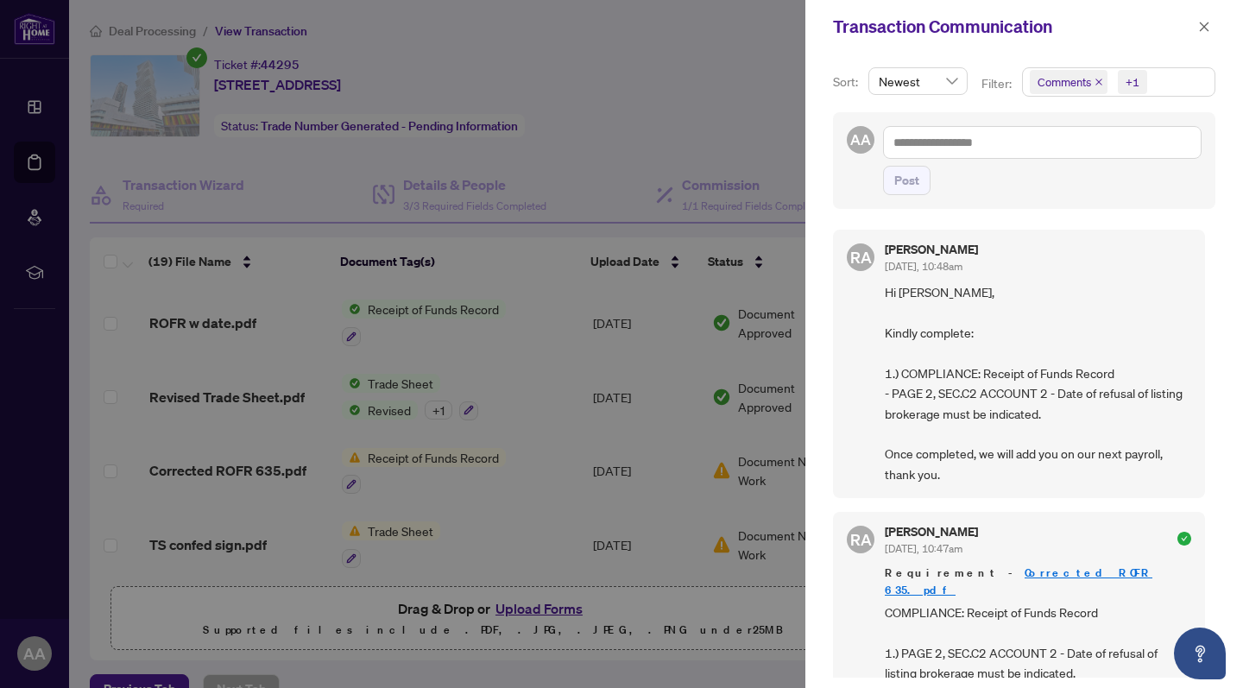
click at [1092, 80] on span "Comments" at bounding box center [1069, 82] width 78 height 24
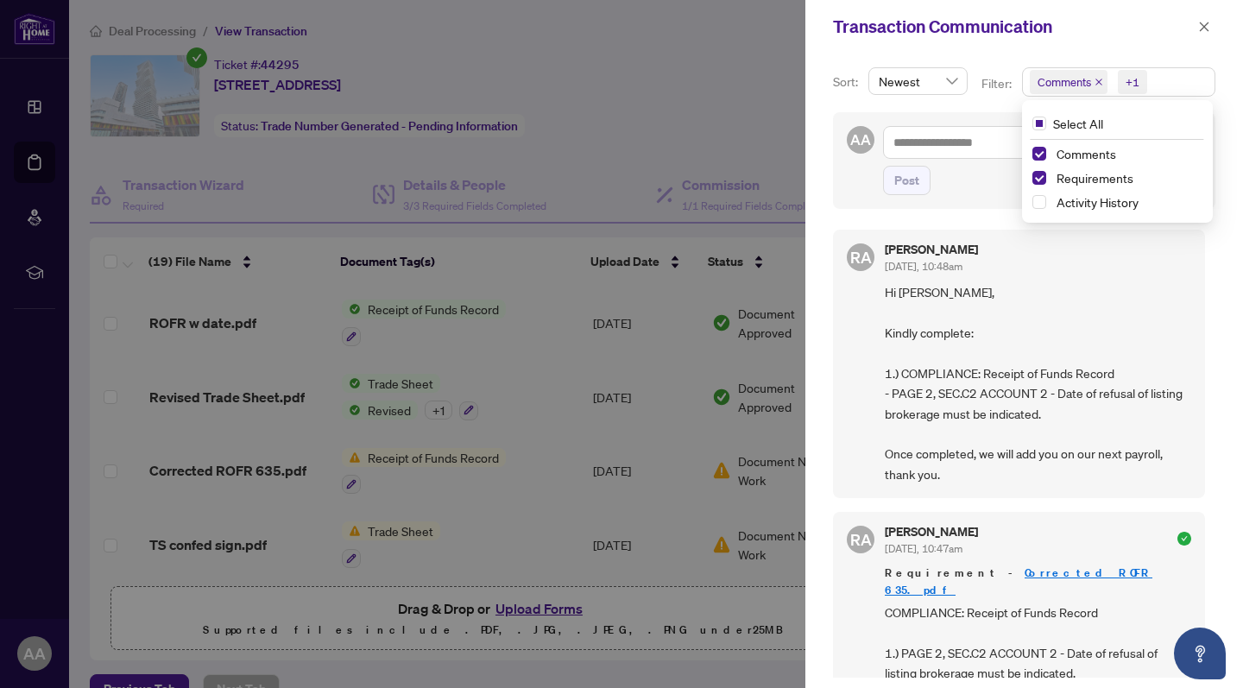
click at [1003, 237] on div "RA Rhea Alipio Sep/26/2025, 10:48am Hi Asim, Kindly complete: 1.) COMPLIANCE: R…" at bounding box center [1019, 364] width 372 height 268
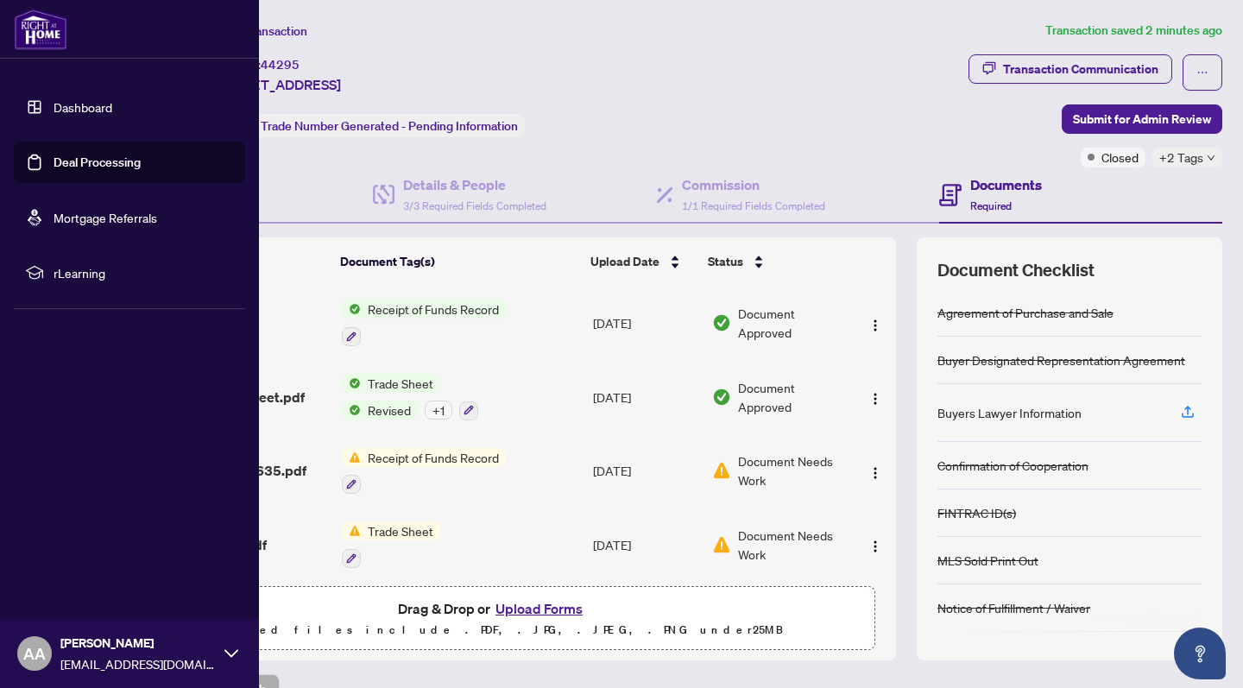
click at [124, 170] on link "Deal Processing" at bounding box center [97, 163] width 87 height 16
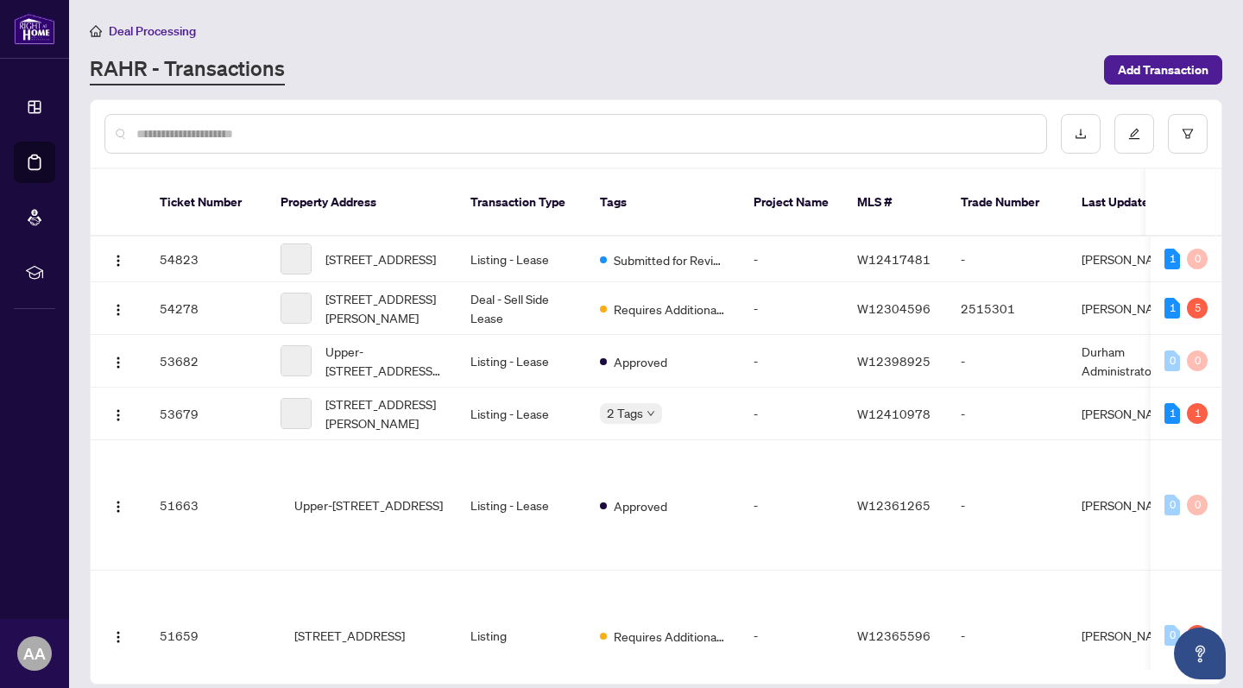
click at [692, 124] on input "text" at bounding box center [584, 133] width 896 height 19
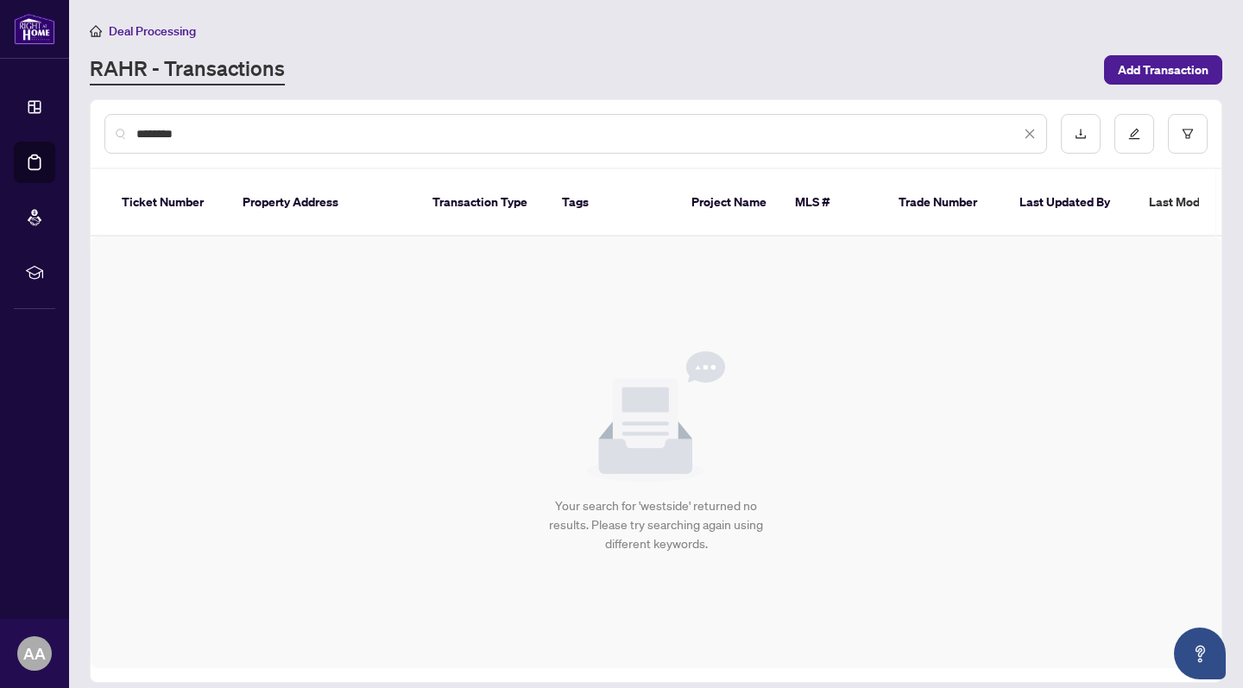
click at [186, 137] on input "********" at bounding box center [578, 133] width 884 height 19
click at [155, 136] on input "********" at bounding box center [578, 133] width 884 height 19
click at [164, 136] on input "********" at bounding box center [578, 133] width 884 height 19
type input "*********"
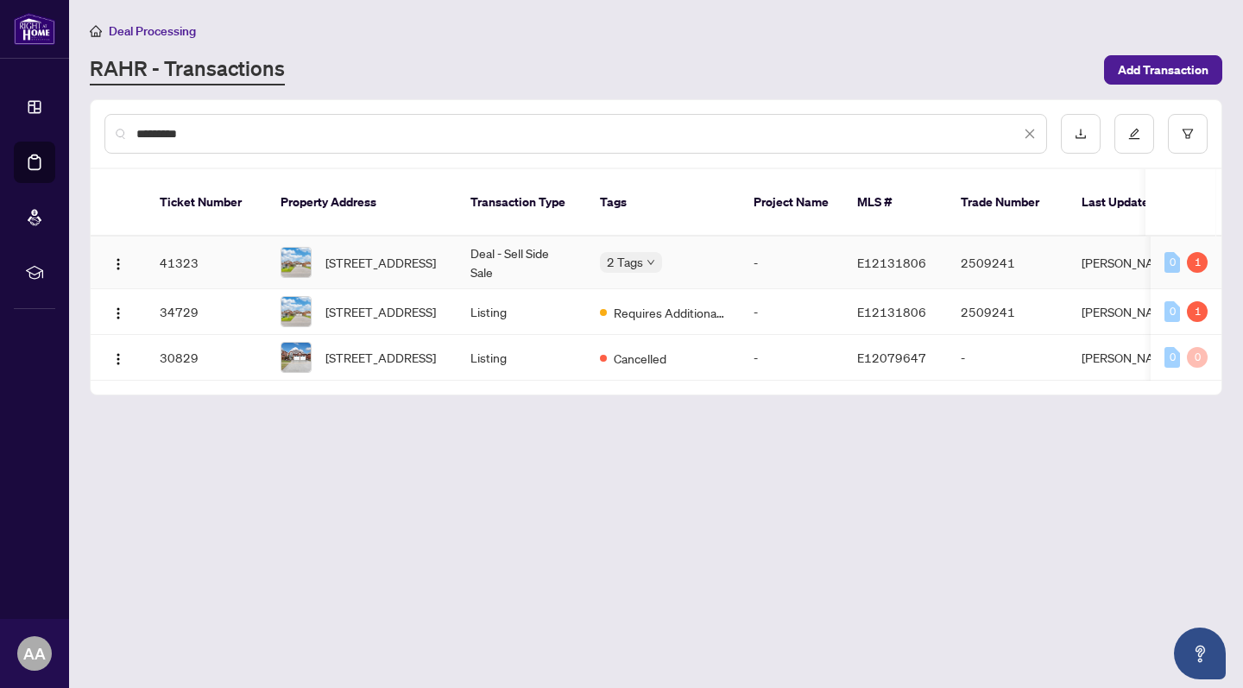
click at [356, 253] on span "28 West Side Dr, Clarington, Ontario L1C 4Y8, Canada" at bounding box center [380, 262] width 110 height 19
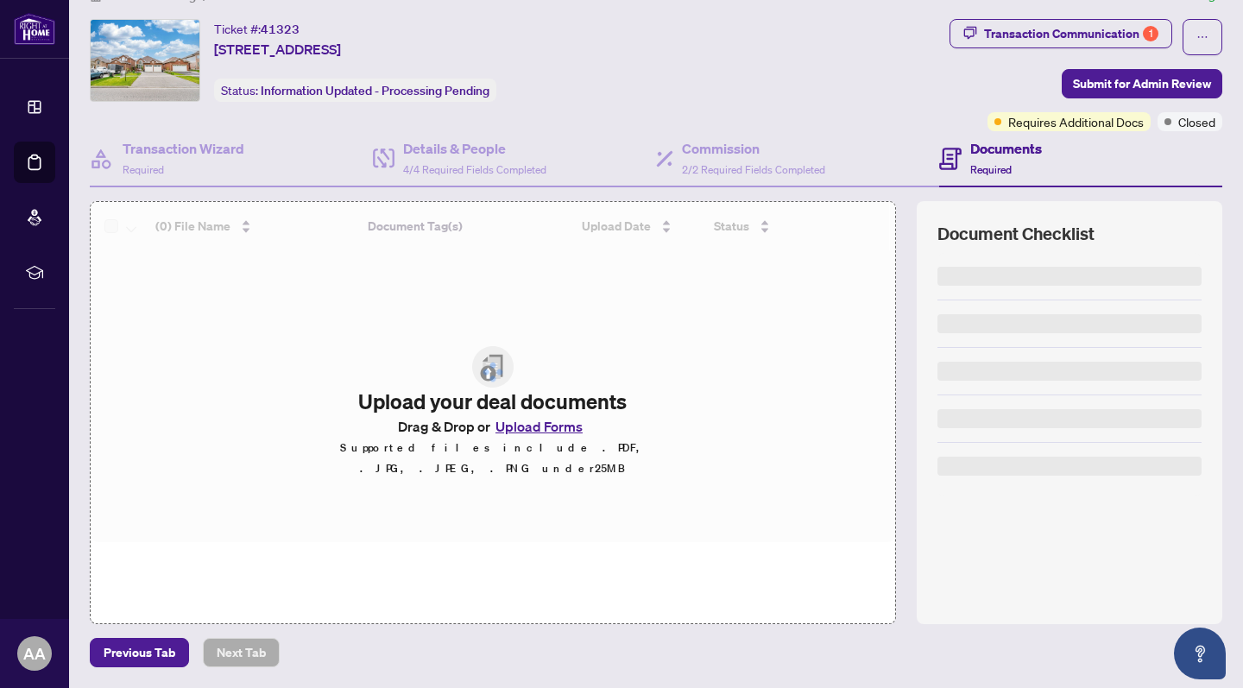
scroll to position [35, 0]
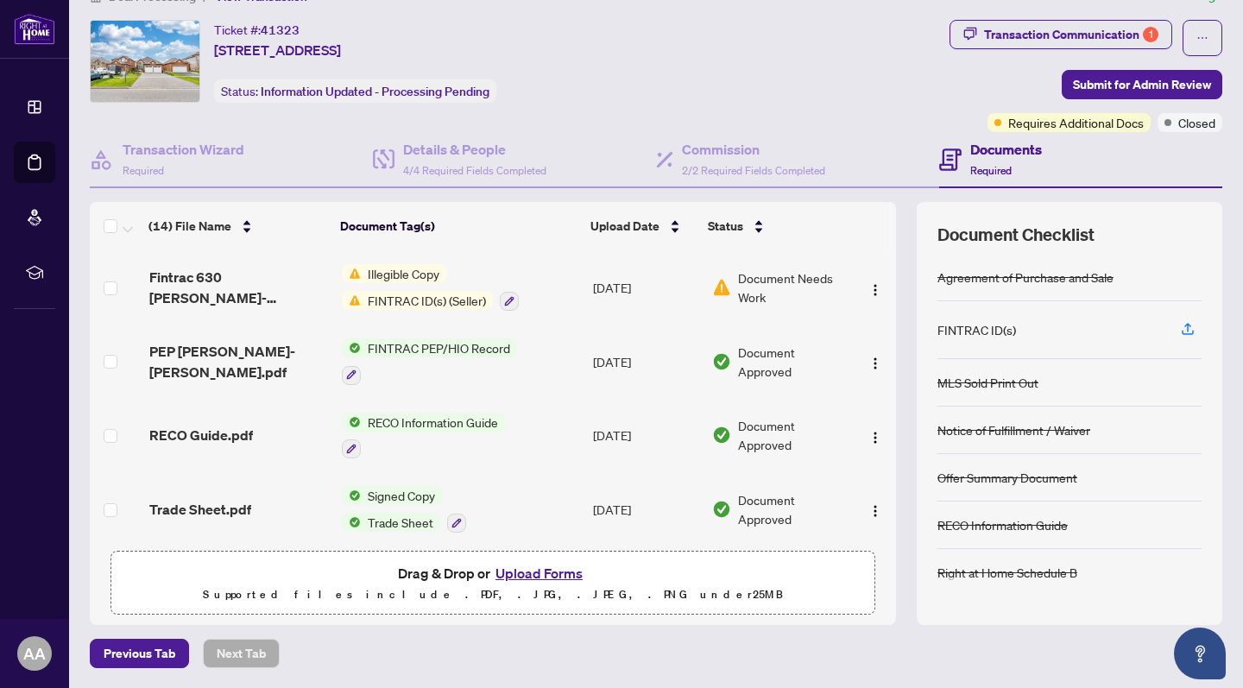
click at [541, 294] on td "Illegible Copy FINTRAC ID(s) (Seller)" at bounding box center [461, 287] width 252 height 74
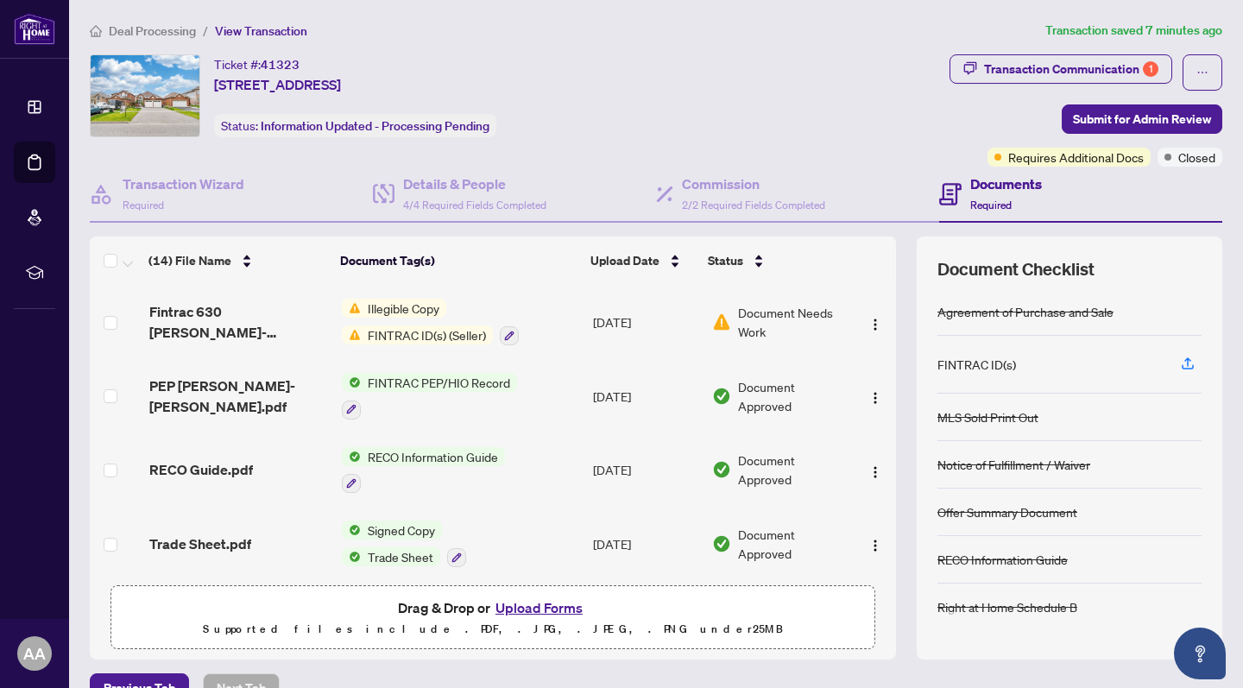
click at [562, 323] on td "Illegible Copy FINTRAC ID(s) (Seller)" at bounding box center [461, 322] width 252 height 74
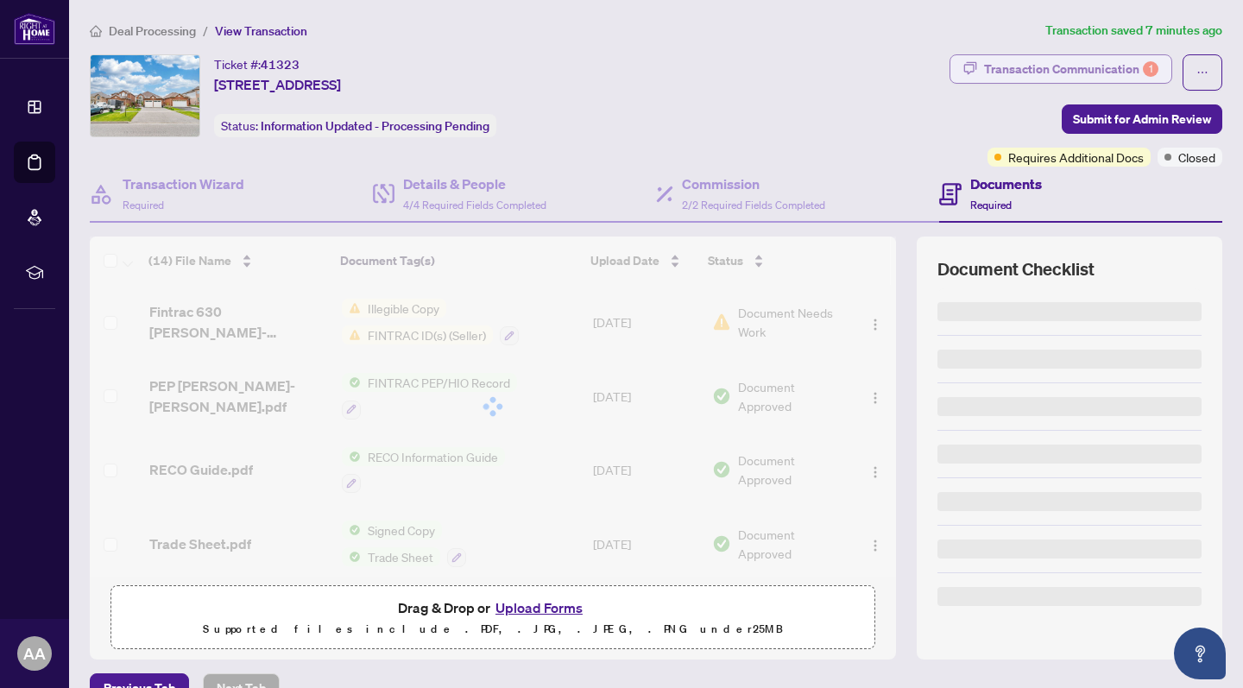
click at [1085, 63] on div "Transaction Communication 1" at bounding box center [1071, 69] width 174 height 28
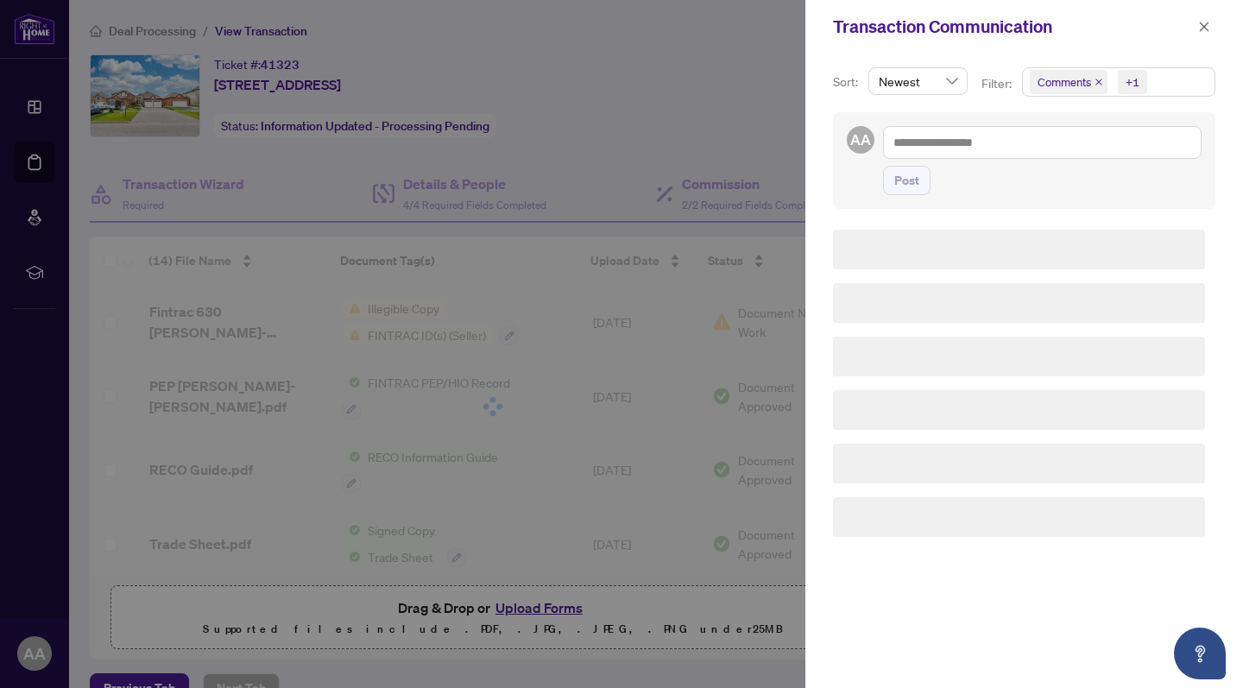
click at [1094, 85] on icon "close" at bounding box center [1098, 82] width 9 height 9
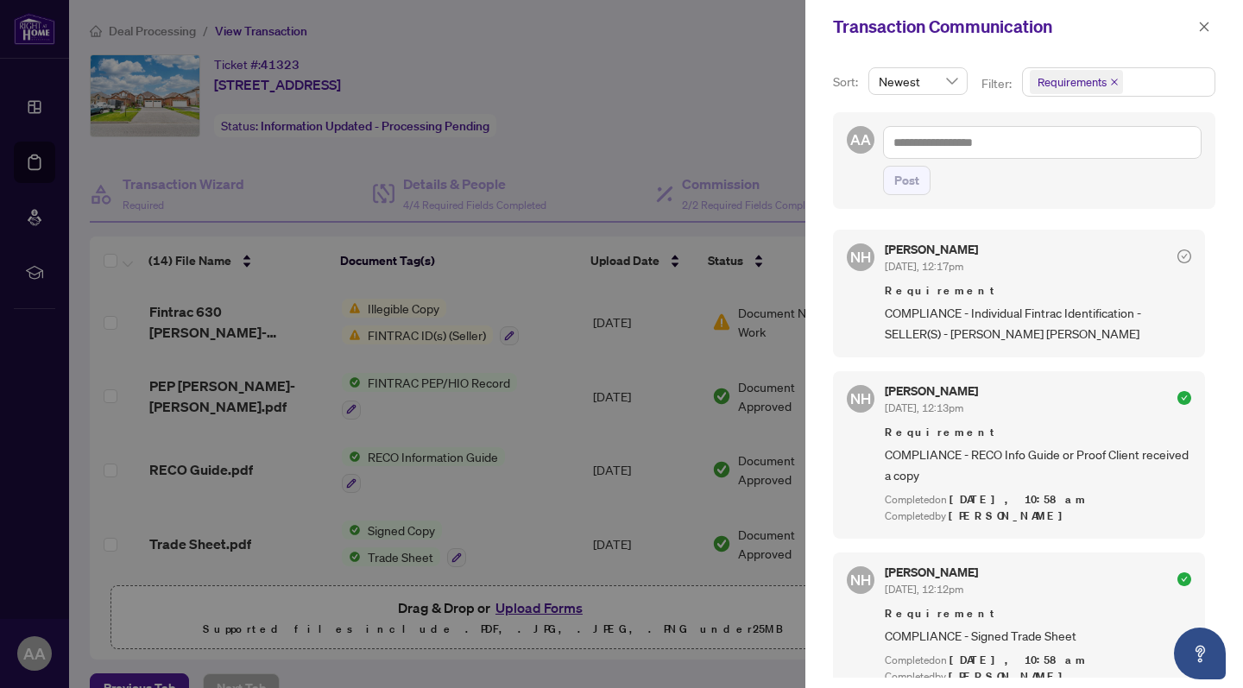
click at [773, 151] on div at bounding box center [621, 344] width 1243 height 688
click at [1204, 30] on icon "close" at bounding box center [1204, 27] width 12 height 12
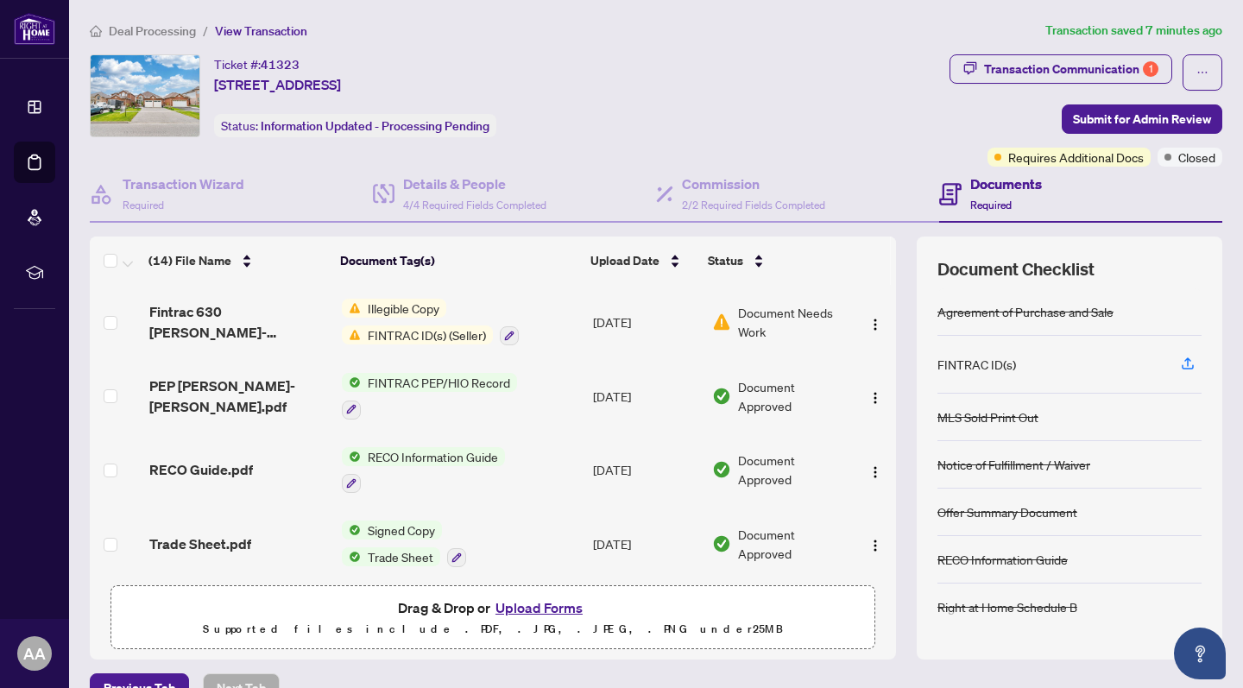
click at [759, 335] on span "Document Needs Work" at bounding box center [792, 322] width 109 height 38
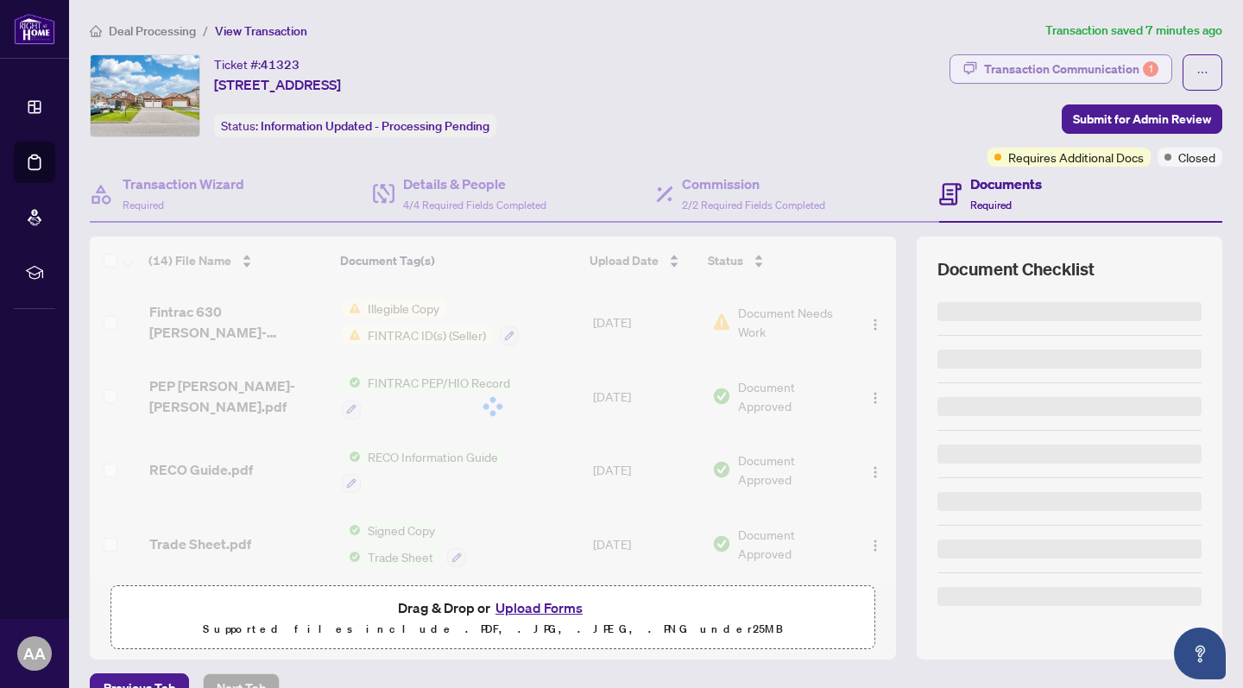
click at [1085, 71] on div "Transaction Communication 1" at bounding box center [1071, 69] width 174 height 28
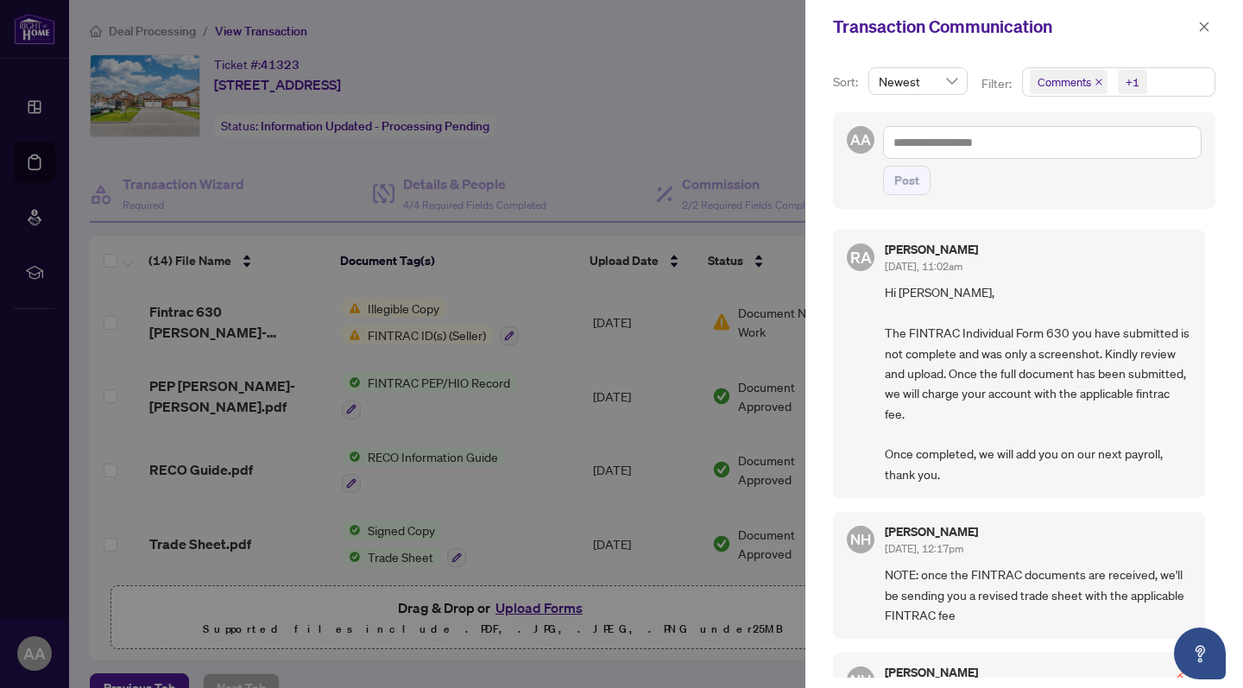
click at [665, 330] on div at bounding box center [621, 344] width 1243 height 688
click at [1195, 26] on button "button" at bounding box center [1204, 26] width 22 height 21
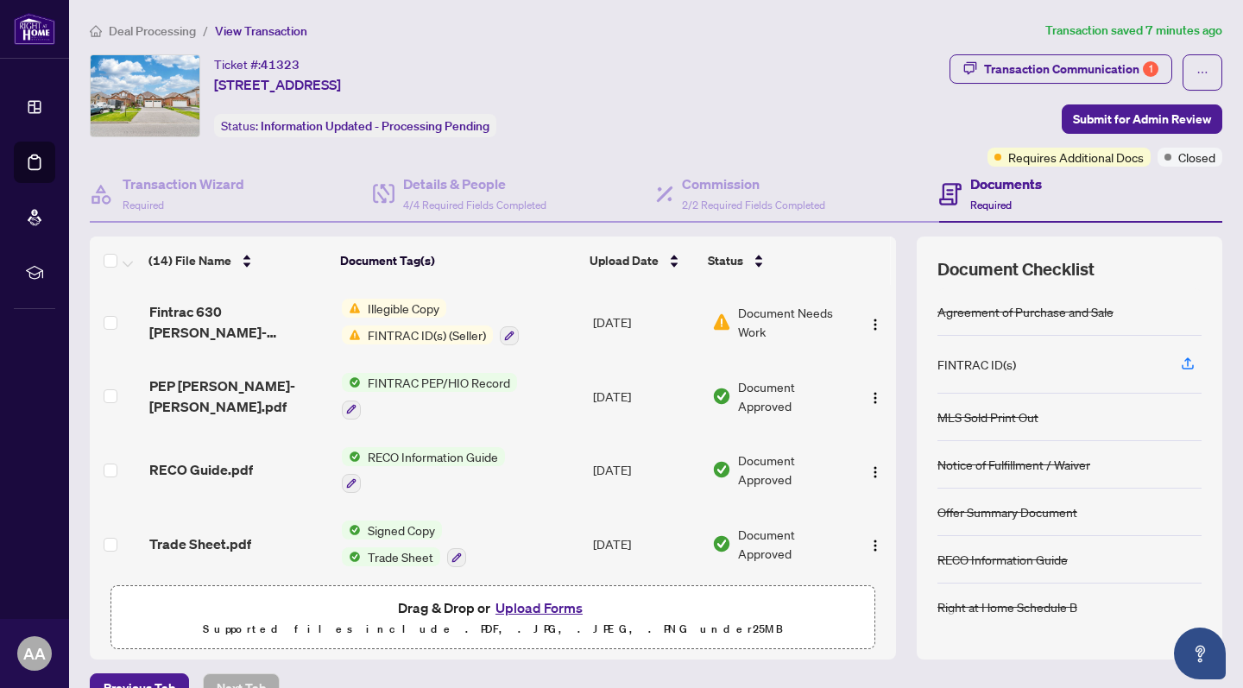
click at [573, 322] on td "Illegible Copy FINTRAC ID(s) (Seller)" at bounding box center [461, 322] width 252 height 74
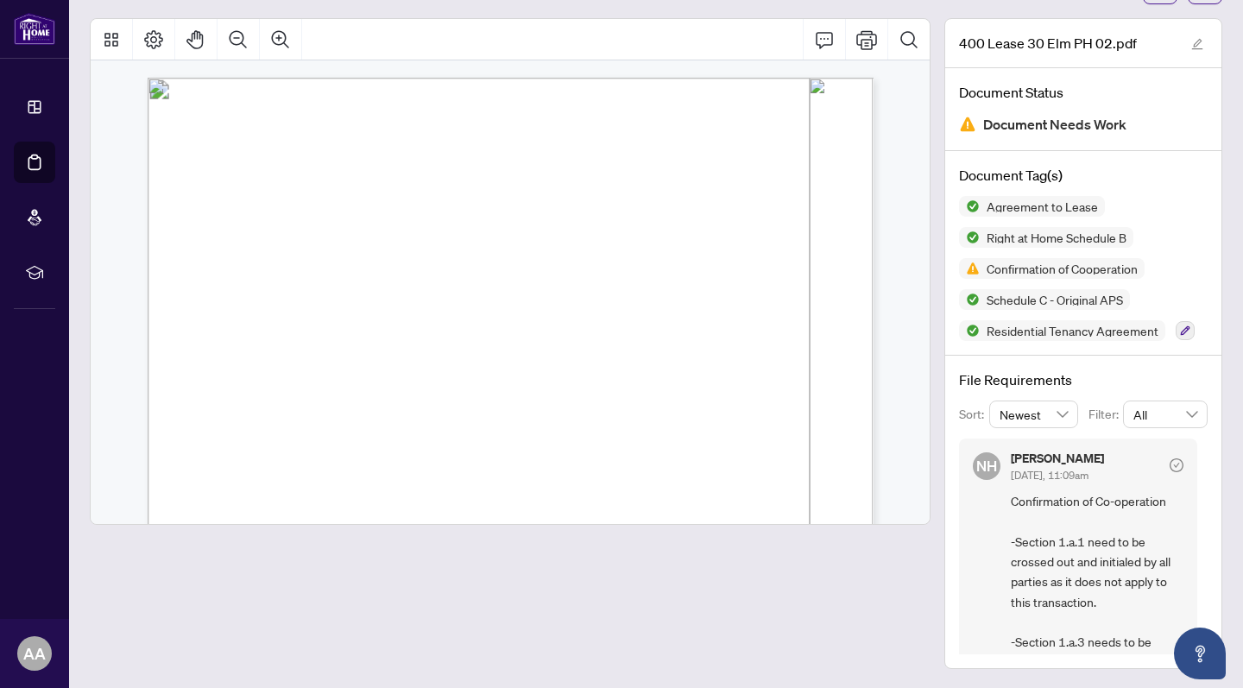
scroll to position [29, 0]
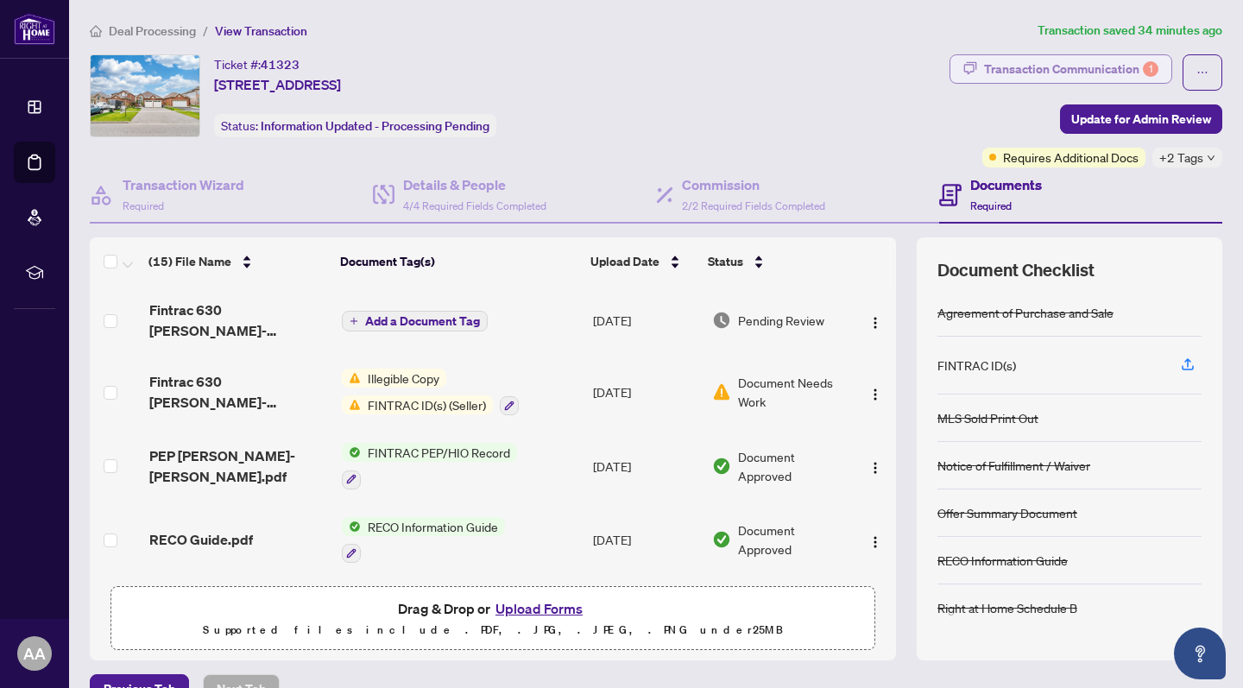
click at [1017, 64] on div "Transaction Communication 1" at bounding box center [1071, 69] width 174 height 28
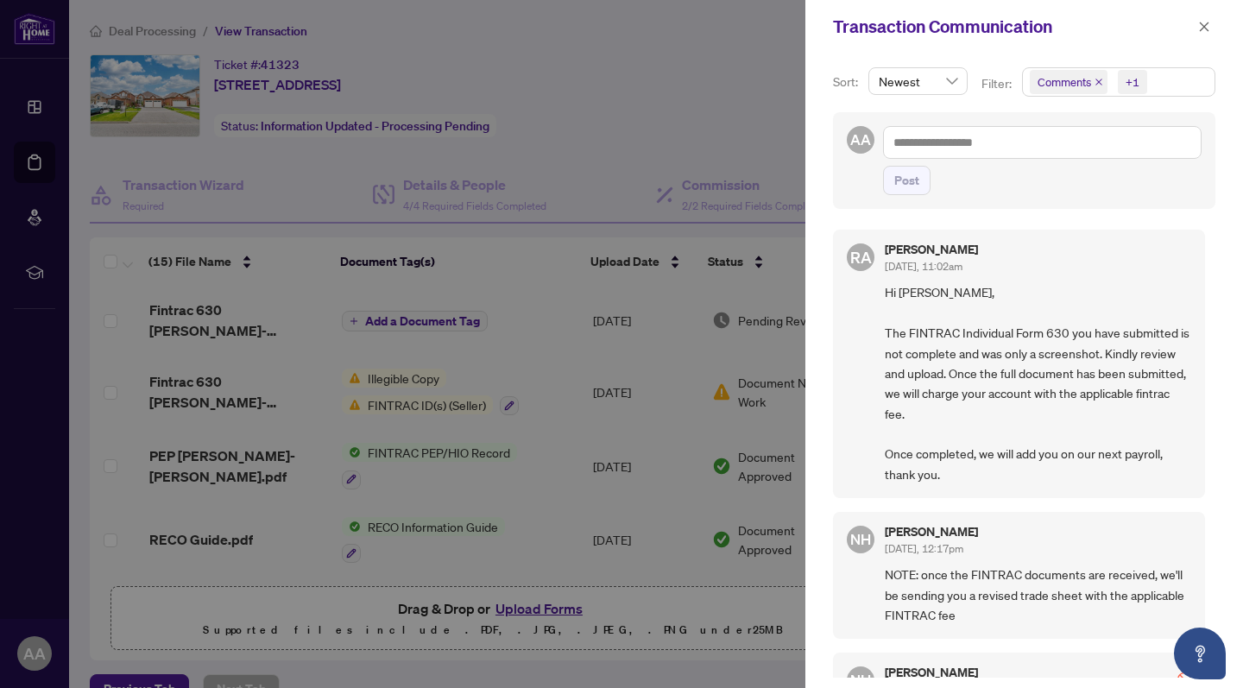
click at [1098, 89] on span "Comments" at bounding box center [1069, 82] width 78 height 24
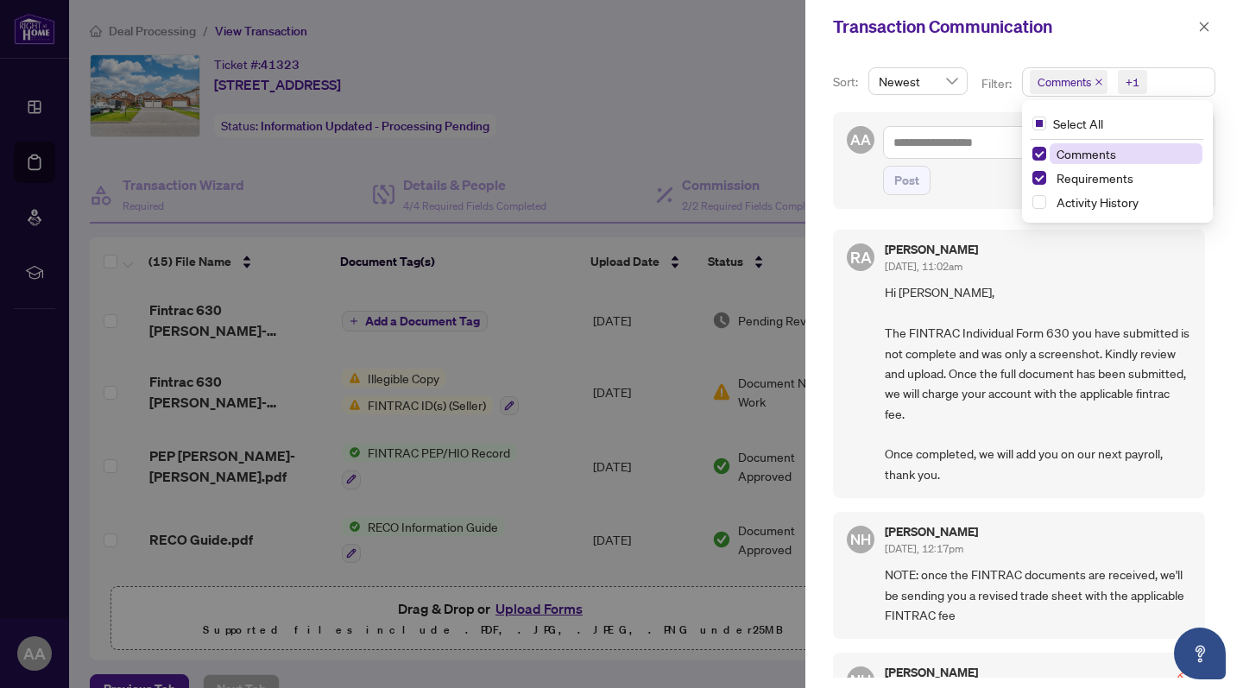
click at [1097, 84] on icon "close" at bounding box center [1098, 82] width 9 height 9
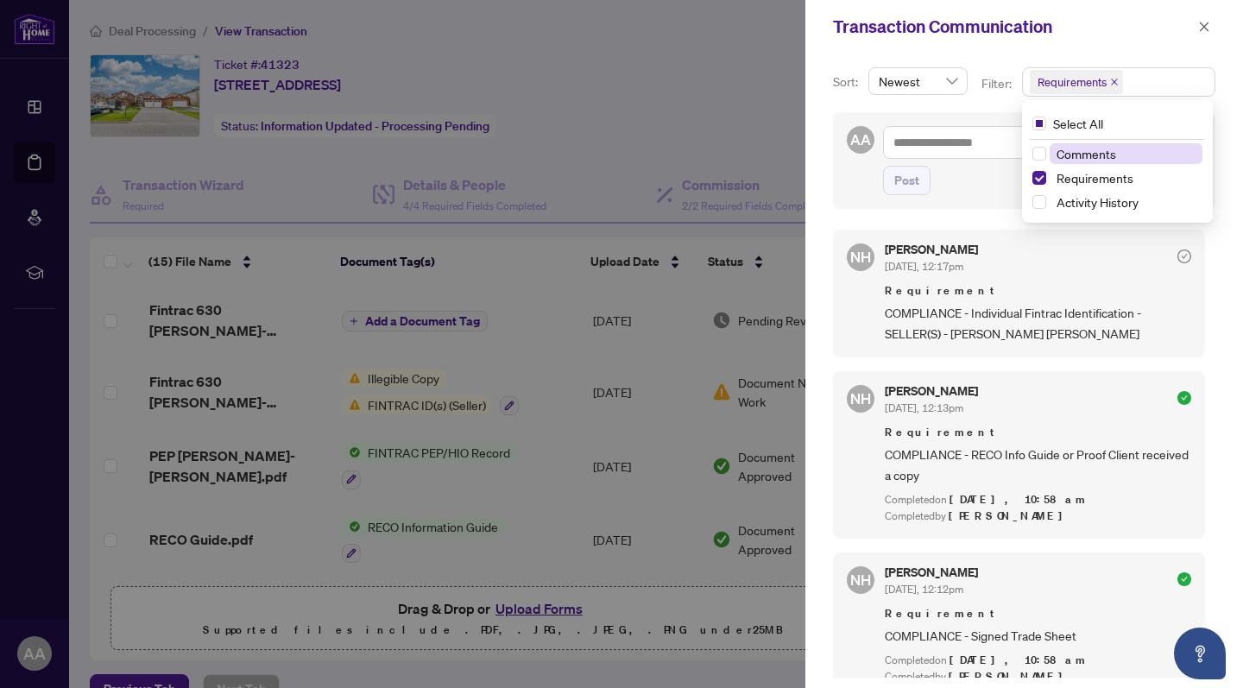
click at [696, 89] on div at bounding box center [621, 344] width 1243 height 688
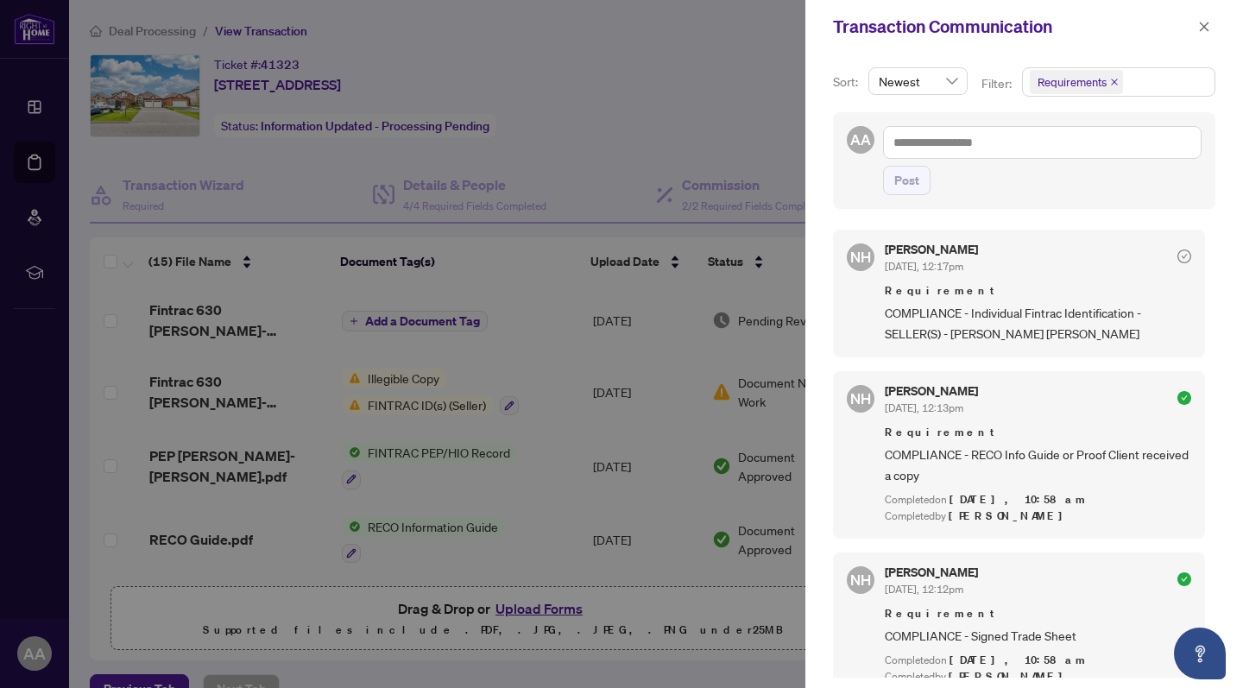
click at [1155, 85] on span "Requirements" at bounding box center [1119, 82] width 192 height 28
click at [1032, 156] on span "Select Comments" at bounding box center [1039, 154] width 14 height 14
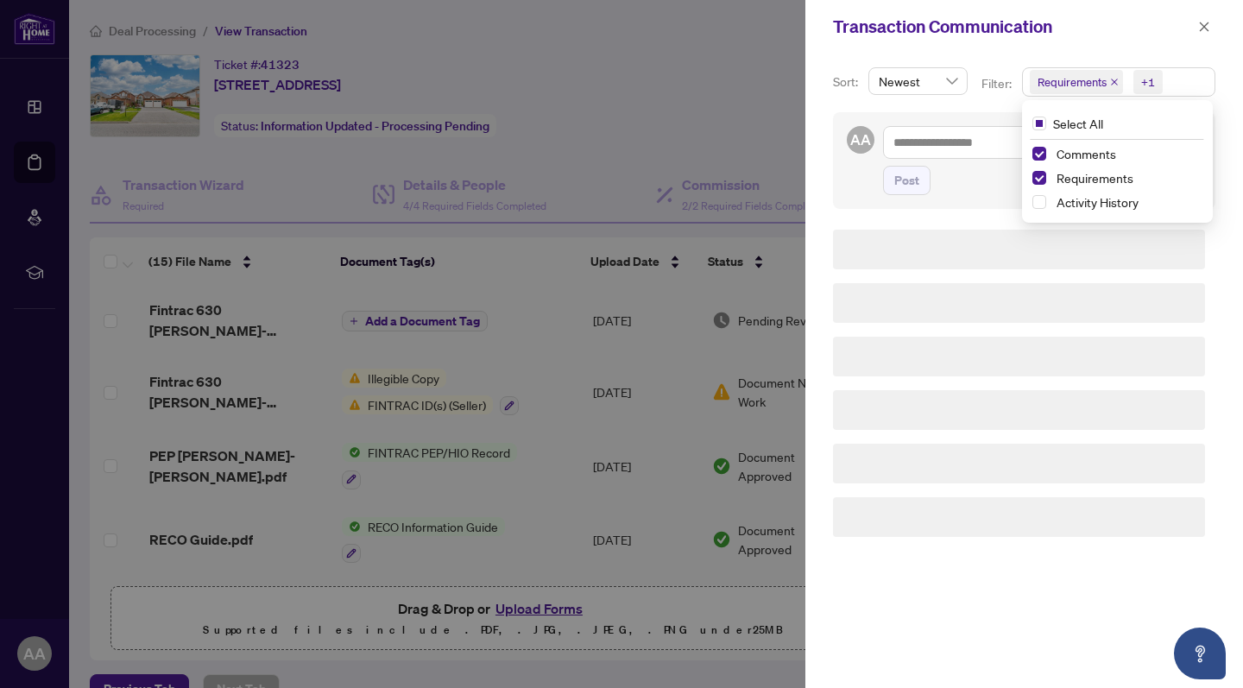
click at [707, 115] on div at bounding box center [621, 344] width 1243 height 688
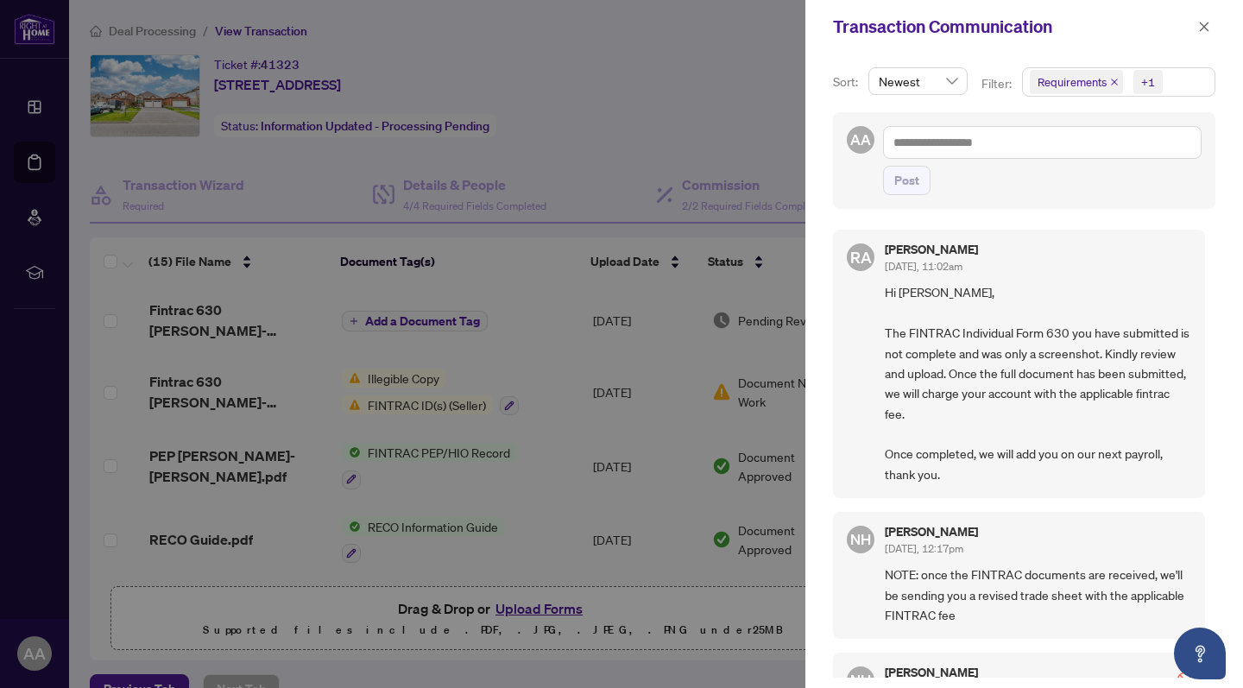
click at [492, 94] on div at bounding box center [621, 344] width 1243 height 688
click at [1196, 23] on button "button" at bounding box center [1204, 26] width 22 height 21
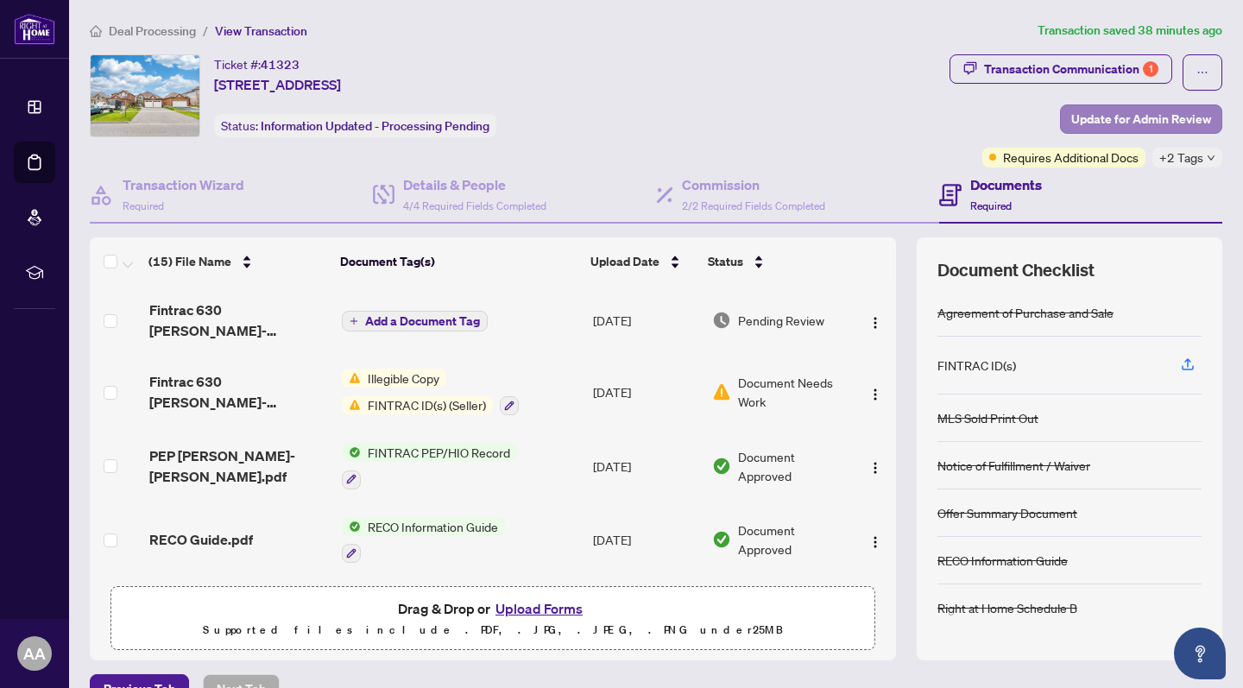
click at [1117, 118] on span "Update for Admin Review" at bounding box center [1141, 119] width 140 height 28
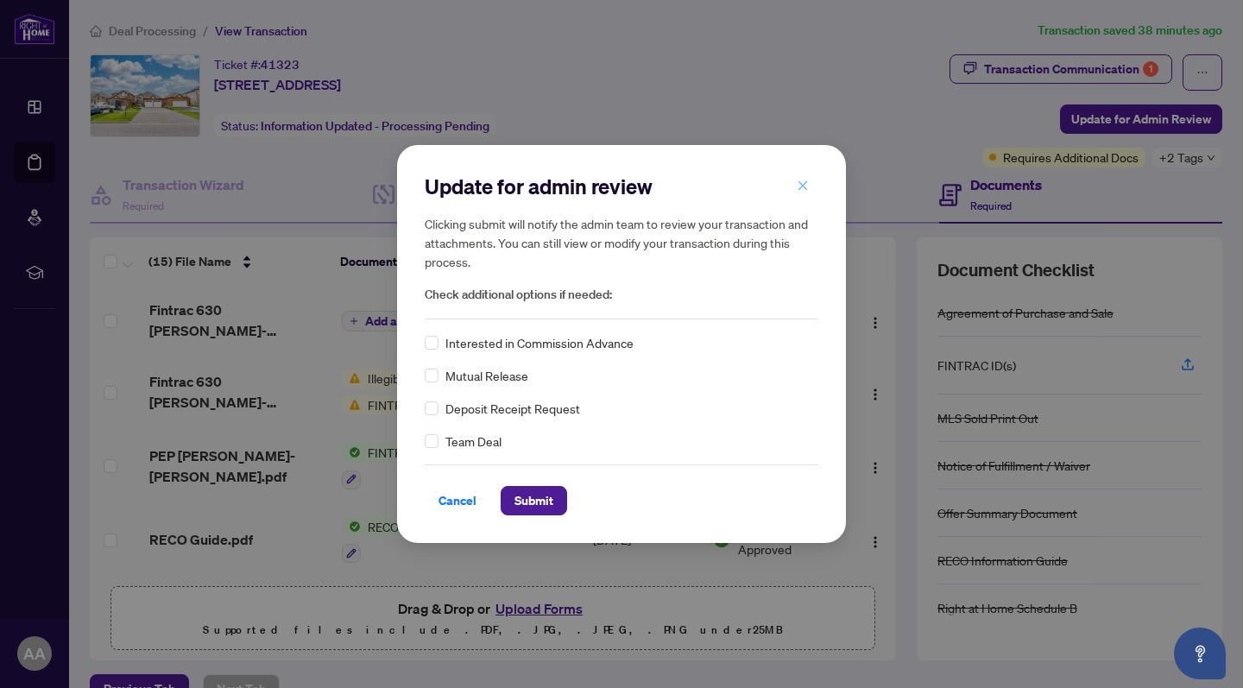
click at [813, 180] on button "button" at bounding box center [802, 185] width 35 height 29
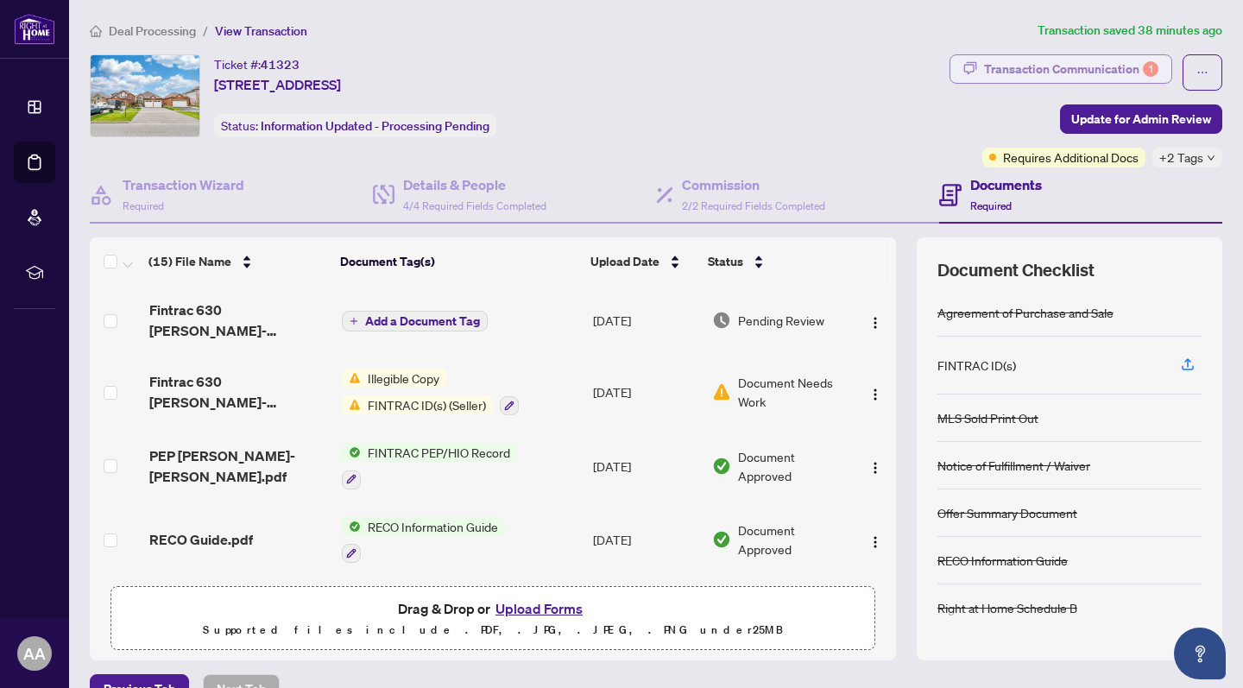
click at [1107, 62] on div "Transaction Communication 1" at bounding box center [1071, 69] width 174 height 28
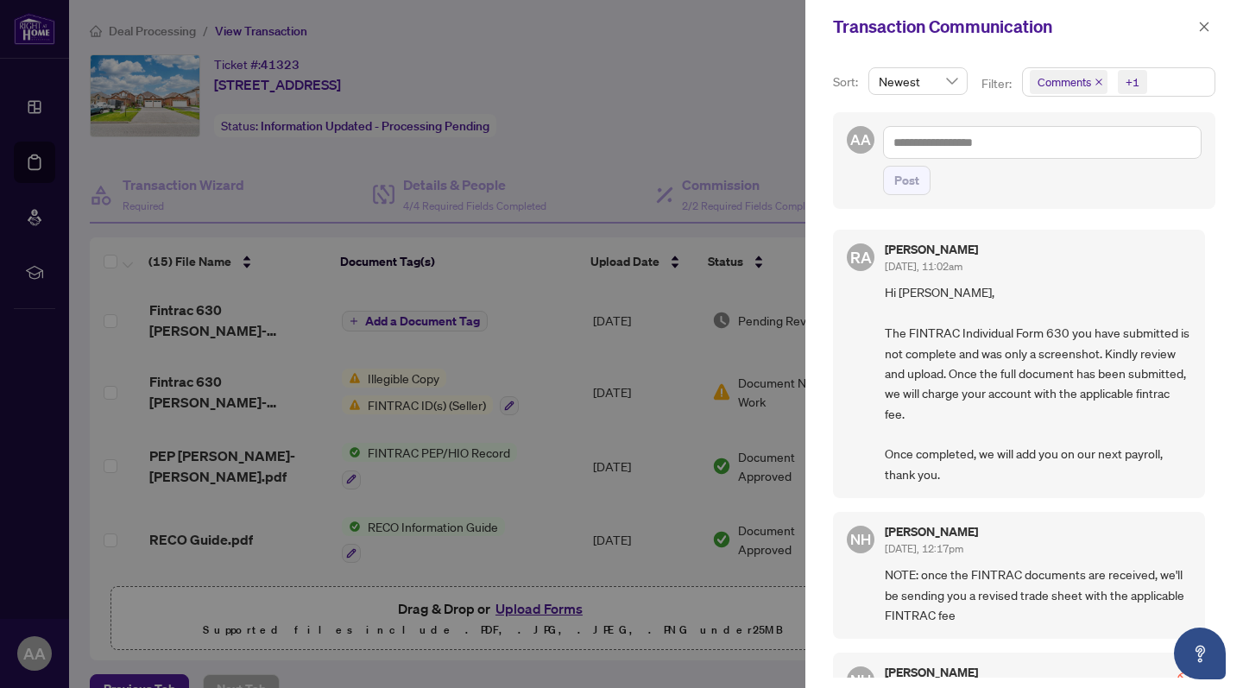
click at [635, 103] on div at bounding box center [621, 344] width 1243 height 688
click at [1202, 32] on icon "close" at bounding box center [1204, 27] width 12 height 12
